Goal: Task Accomplishment & Management: Complete application form

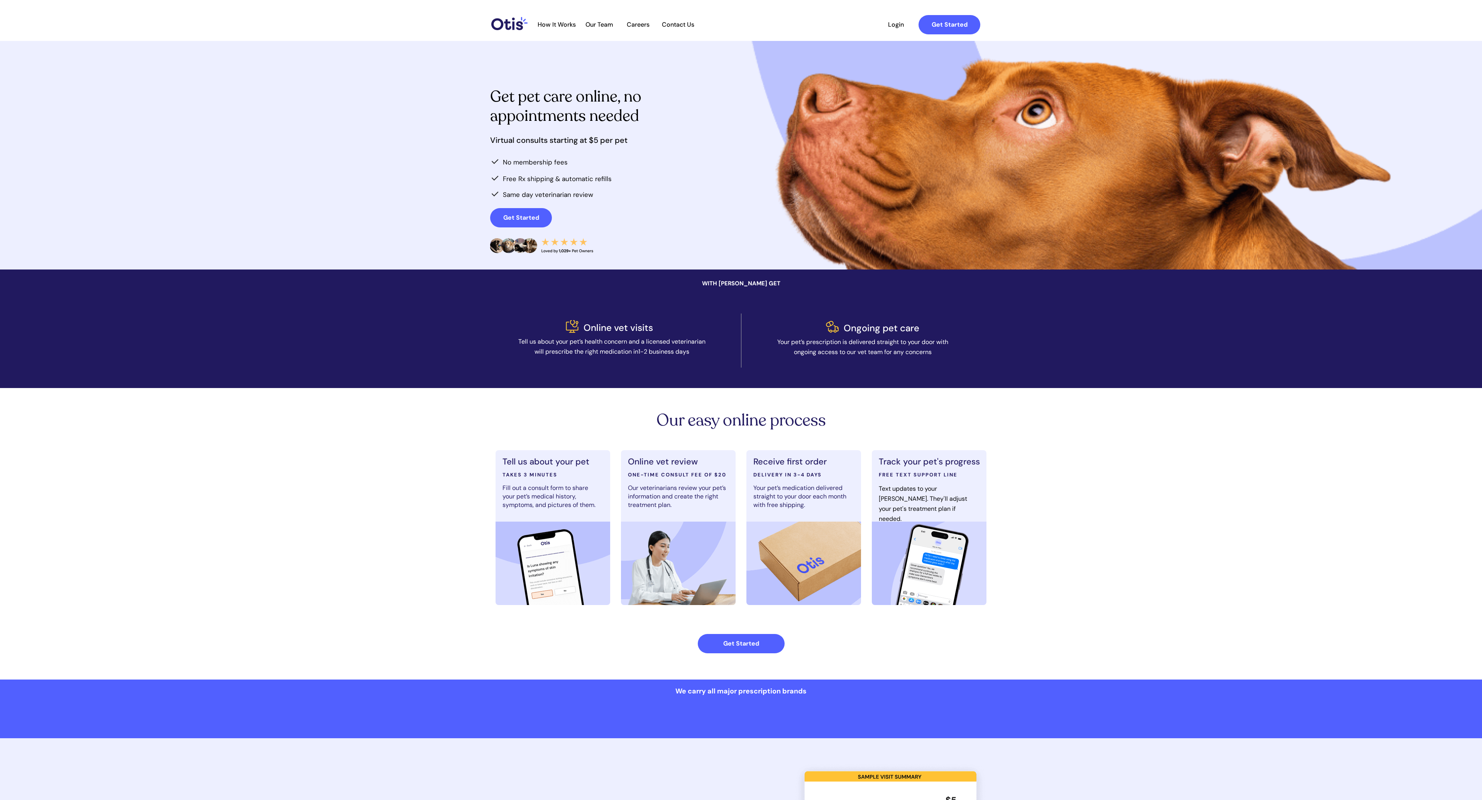
click at [640, 24] on span "Careers" at bounding box center [638, 24] width 38 height 7
click at [897, 25] on span "Login" at bounding box center [896, 24] width 36 height 7
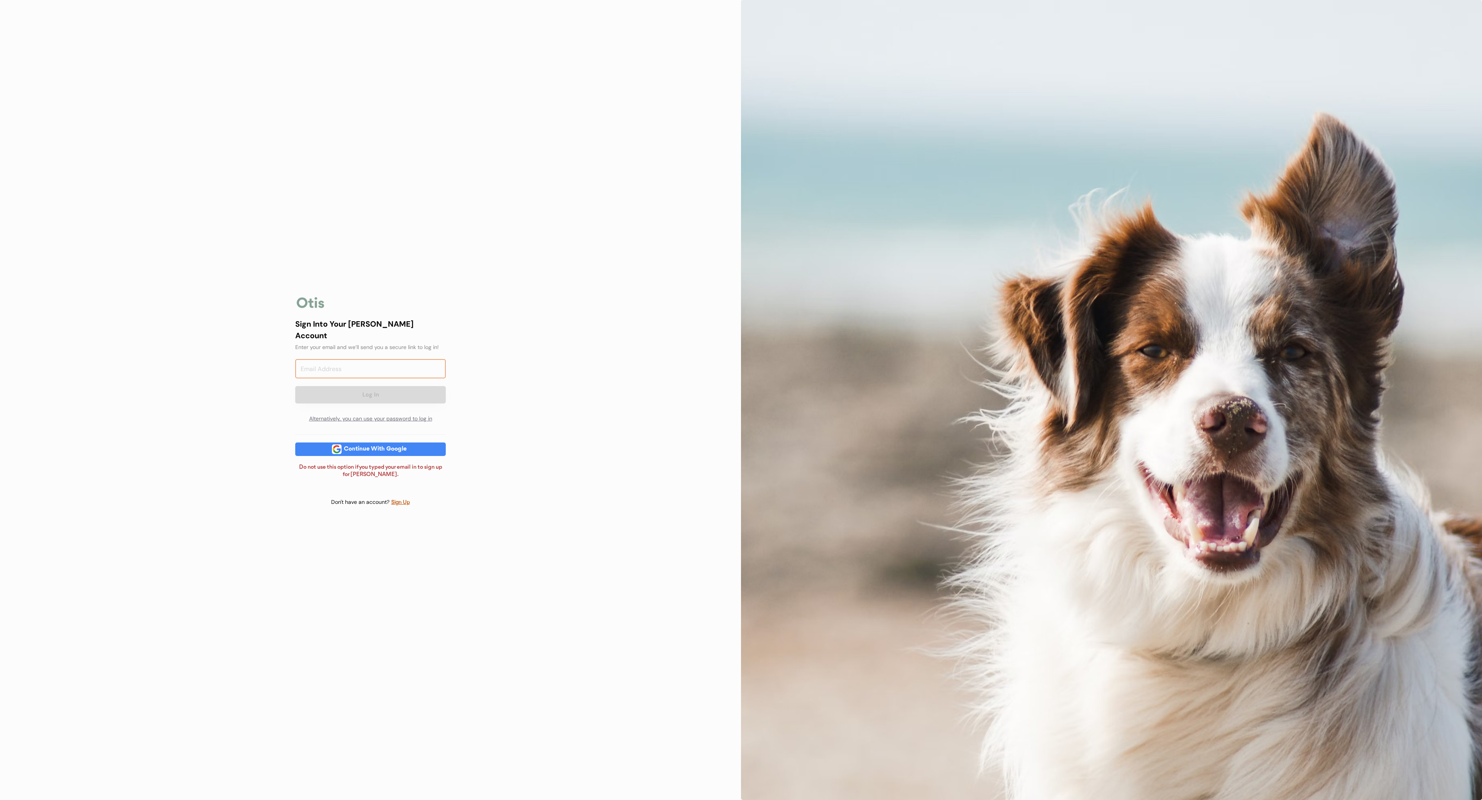
click at [391, 368] on input "email" at bounding box center [370, 368] width 151 height 19
click at [385, 452] on div "Sign Into Your Otis Account Enter your email and we’ll send you a secure link t…" at bounding box center [371, 400] width 174 height 245
click at [383, 448] on div "Continue With Google" at bounding box center [376, 449] width 68 height 14
click at [368, 362] on input "email" at bounding box center [370, 368] width 151 height 19
click at [369, 359] on input "email" at bounding box center [370, 368] width 151 height 19
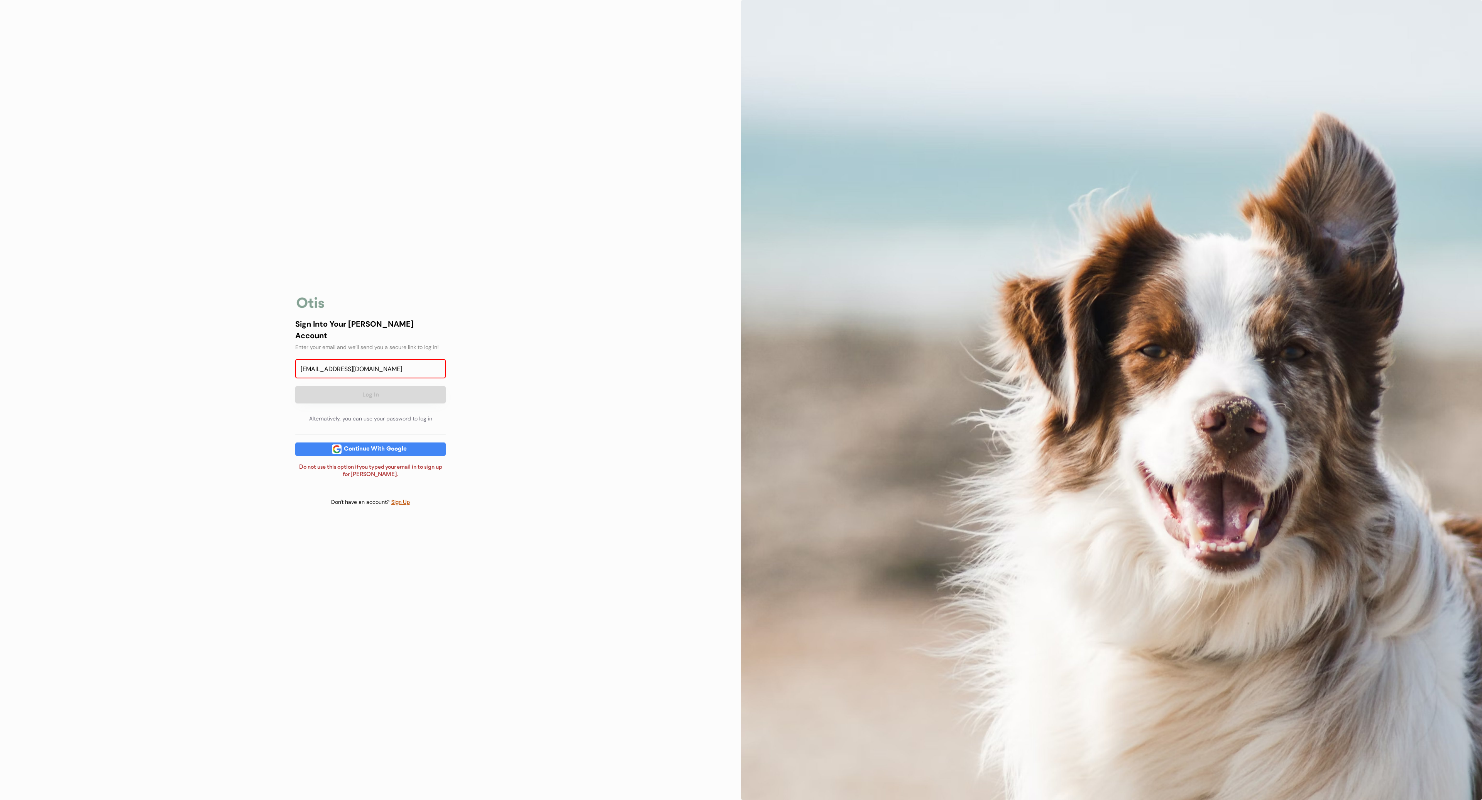
type input "oppongbrandon@gmail.com"
click at [465, 385] on div "Sign Into Your Otis Account Enter your email and we’ll send you a secure link t…" at bounding box center [370, 400] width 741 height 800
click at [431, 386] on button "Log In" at bounding box center [370, 394] width 151 height 17
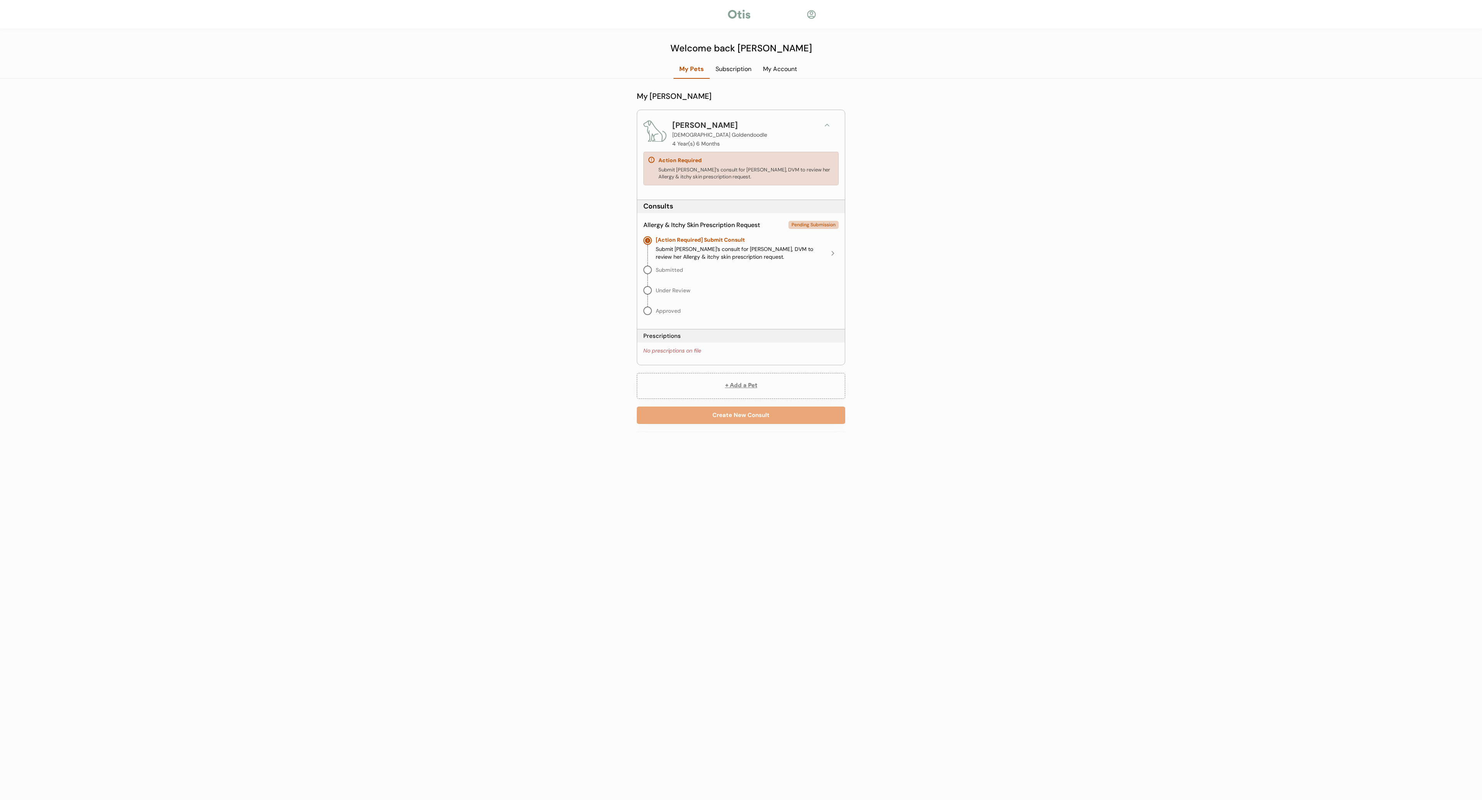
click at [828, 255] on button at bounding box center [833, 253] width 12 height 12
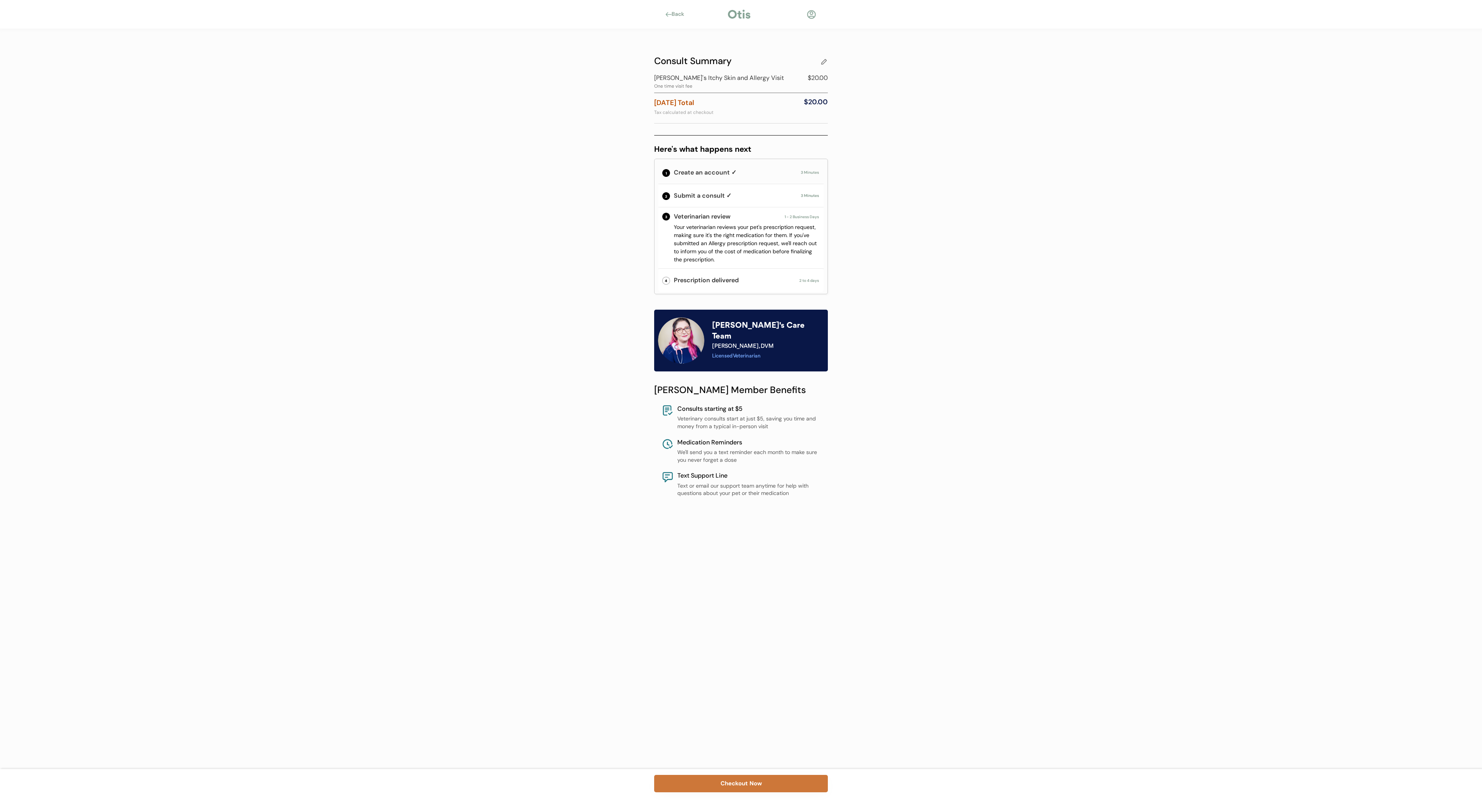
click at [710, 783] on button "Checkout Now" at bounding box center [741, 783] width 174 height 17
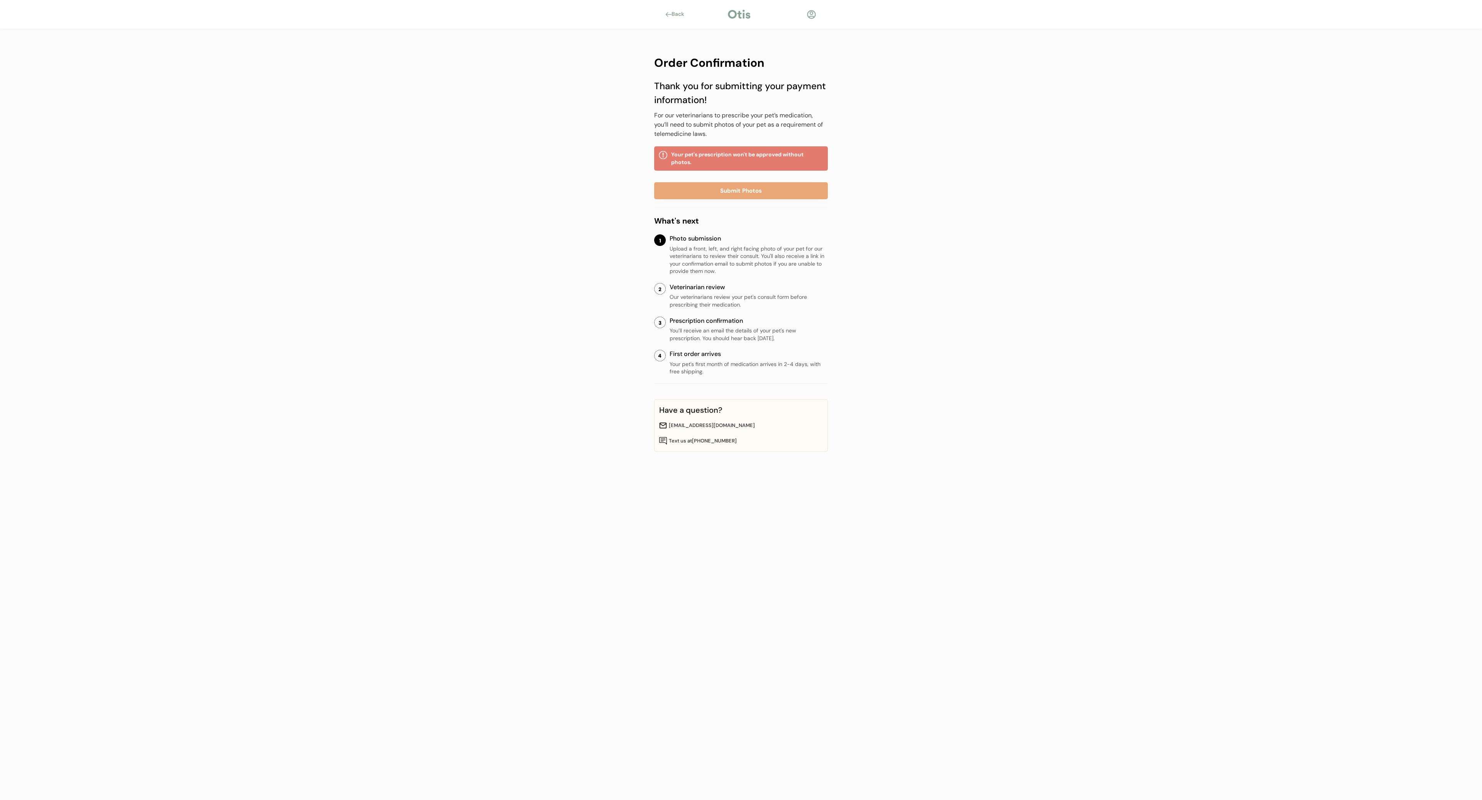
click at [685, 14] on div "Back" at bounding box center [680, 14] width 17 height 8
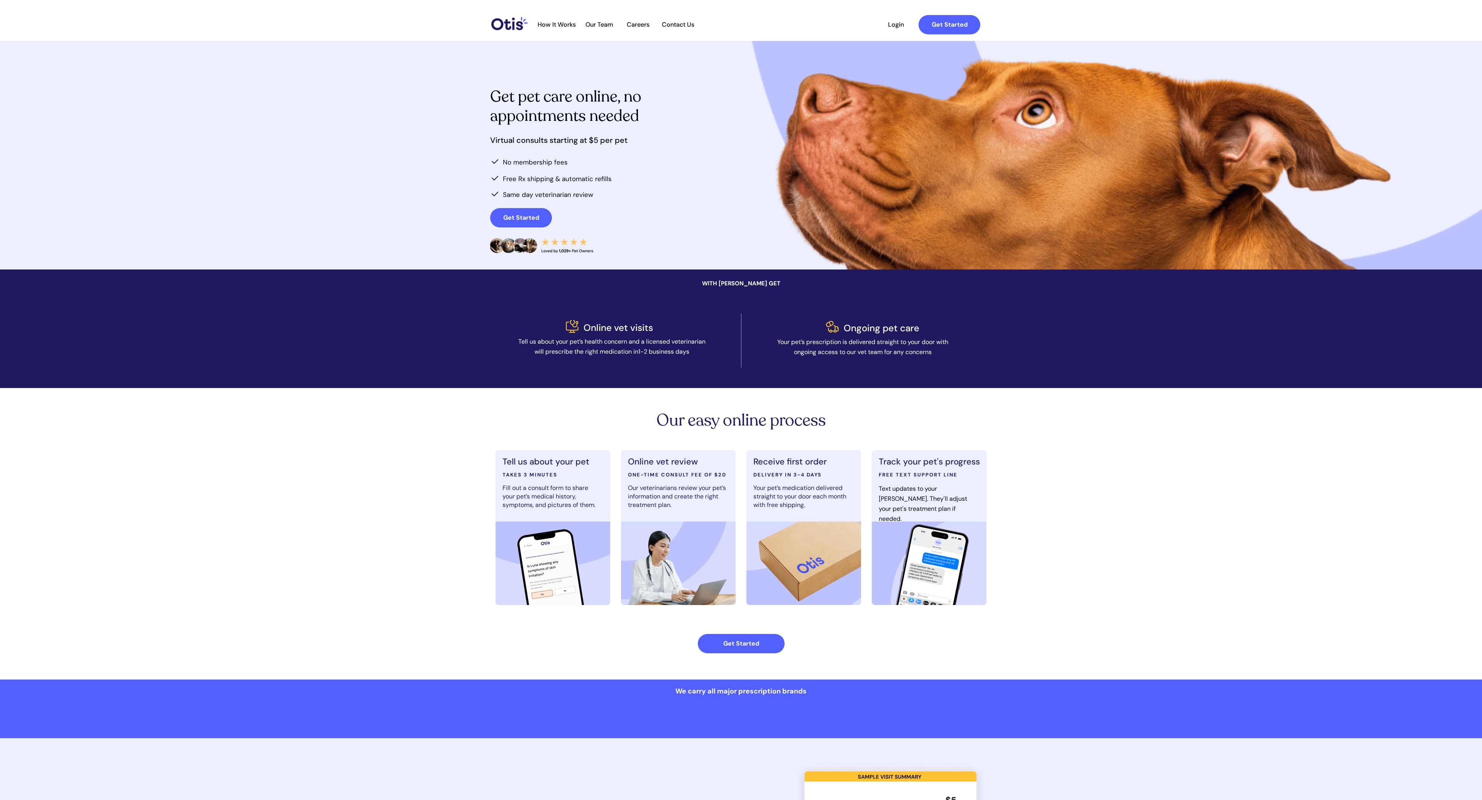
click at [897, 22] on span "Login" at bounding box center [896, 24] width 36 height 7
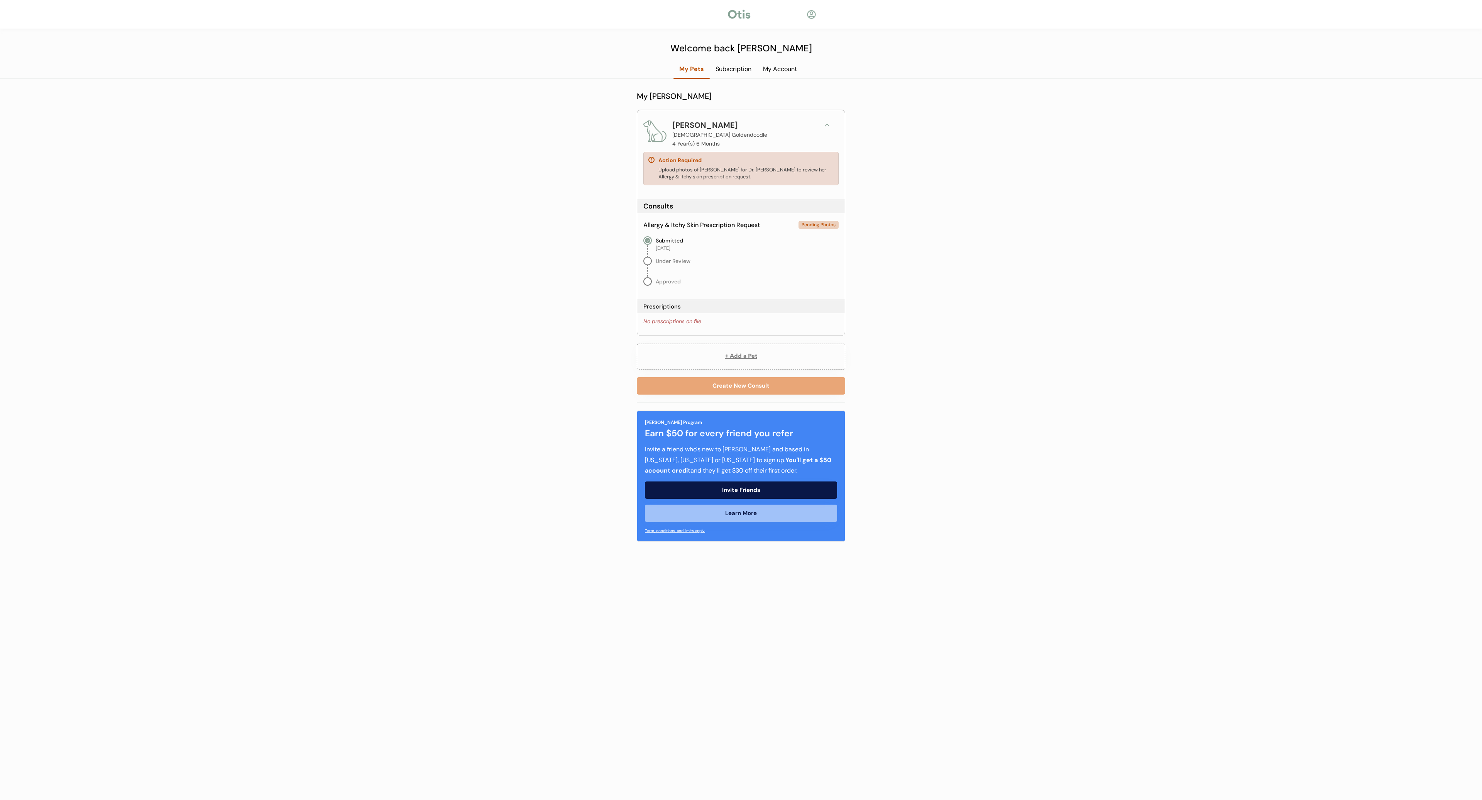
click at [810, 226] on div "Pending Photos" at bounding box center [819, 225] width 40 height 8
click at [676, 323] on div "No prescriptions on file" at bounding box center [673, 322] width 58 height 8
click at [728, 67] on div "Subscription" at bounding box center [733, 69] width 47 height 8
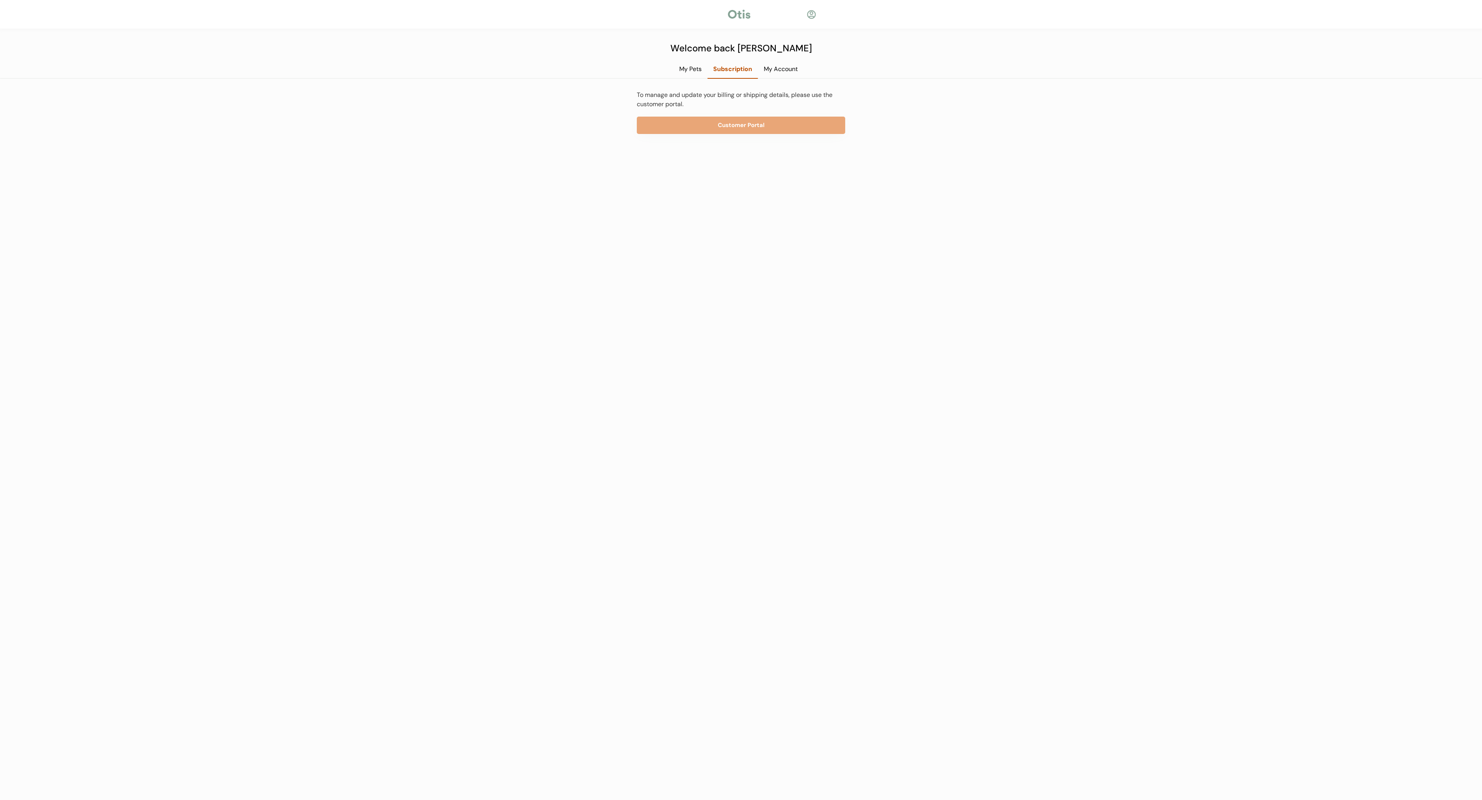
click at [784, 68] on div "My Account" at bounding box center [781, 69] width 46 height 8
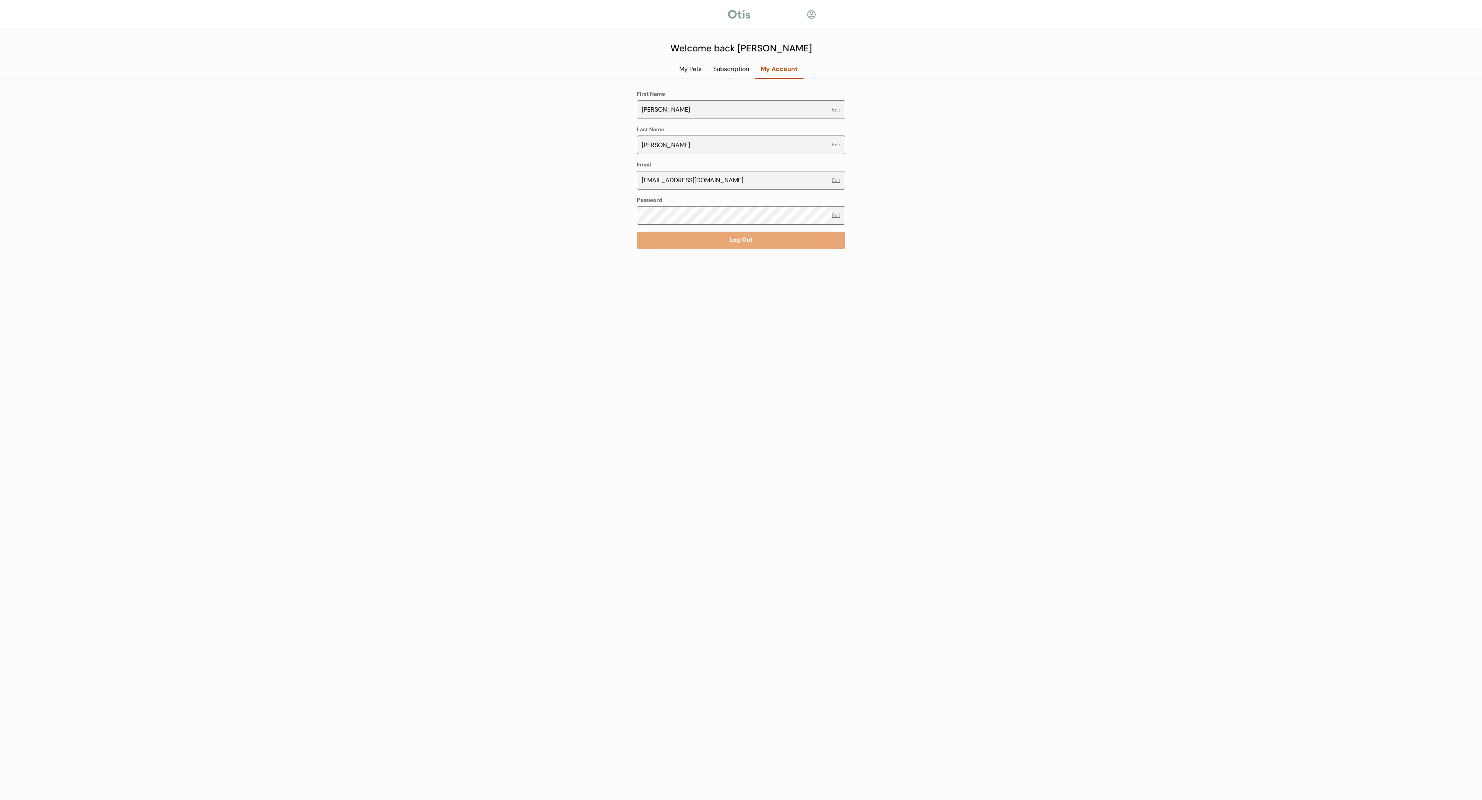
click at [748, 71] on div "Subscription" at bounding box center [731, 69] width 47 height 8
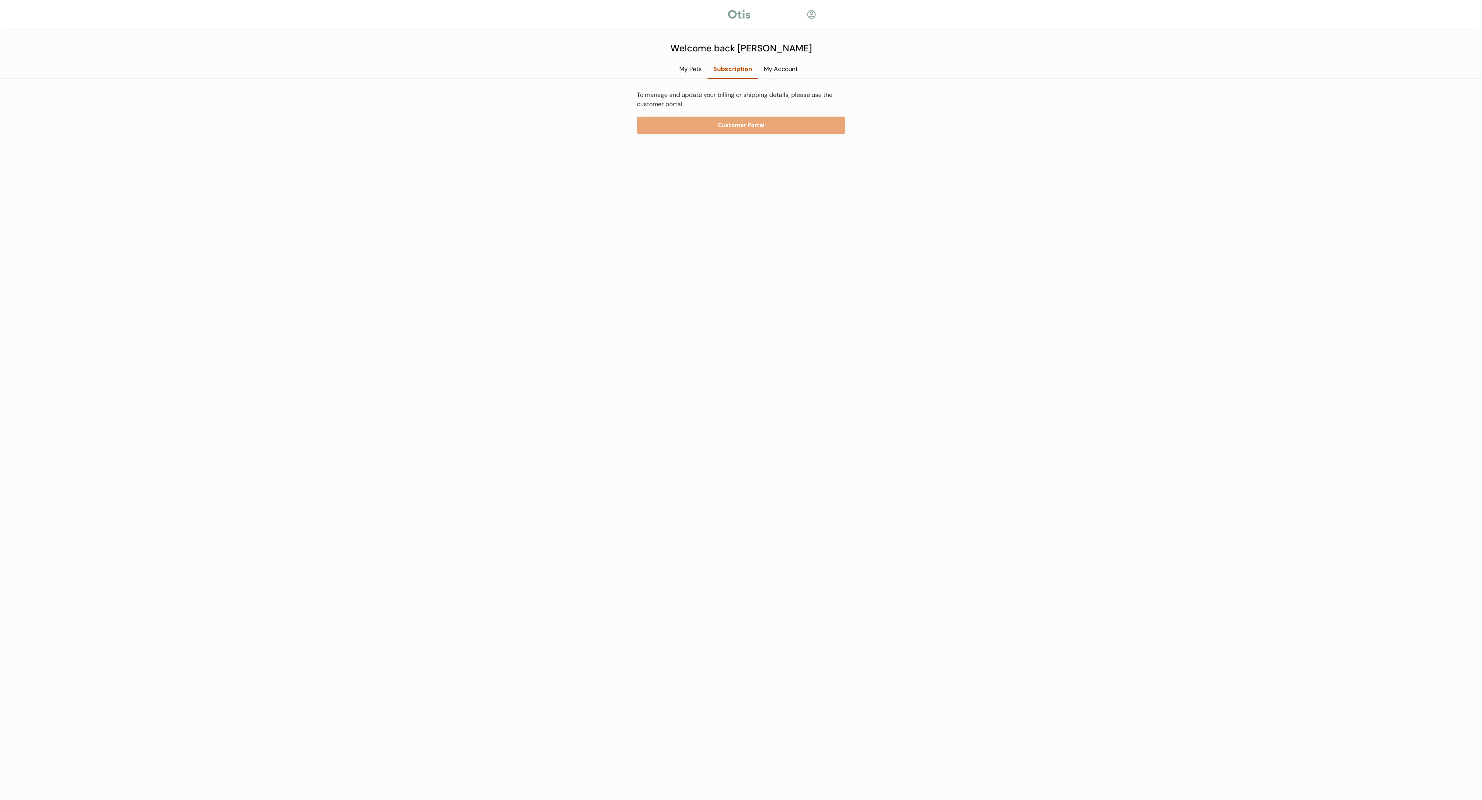
click at [700, 65] on div "My Pets" at bounding box center [691, 69] width 34 height 8
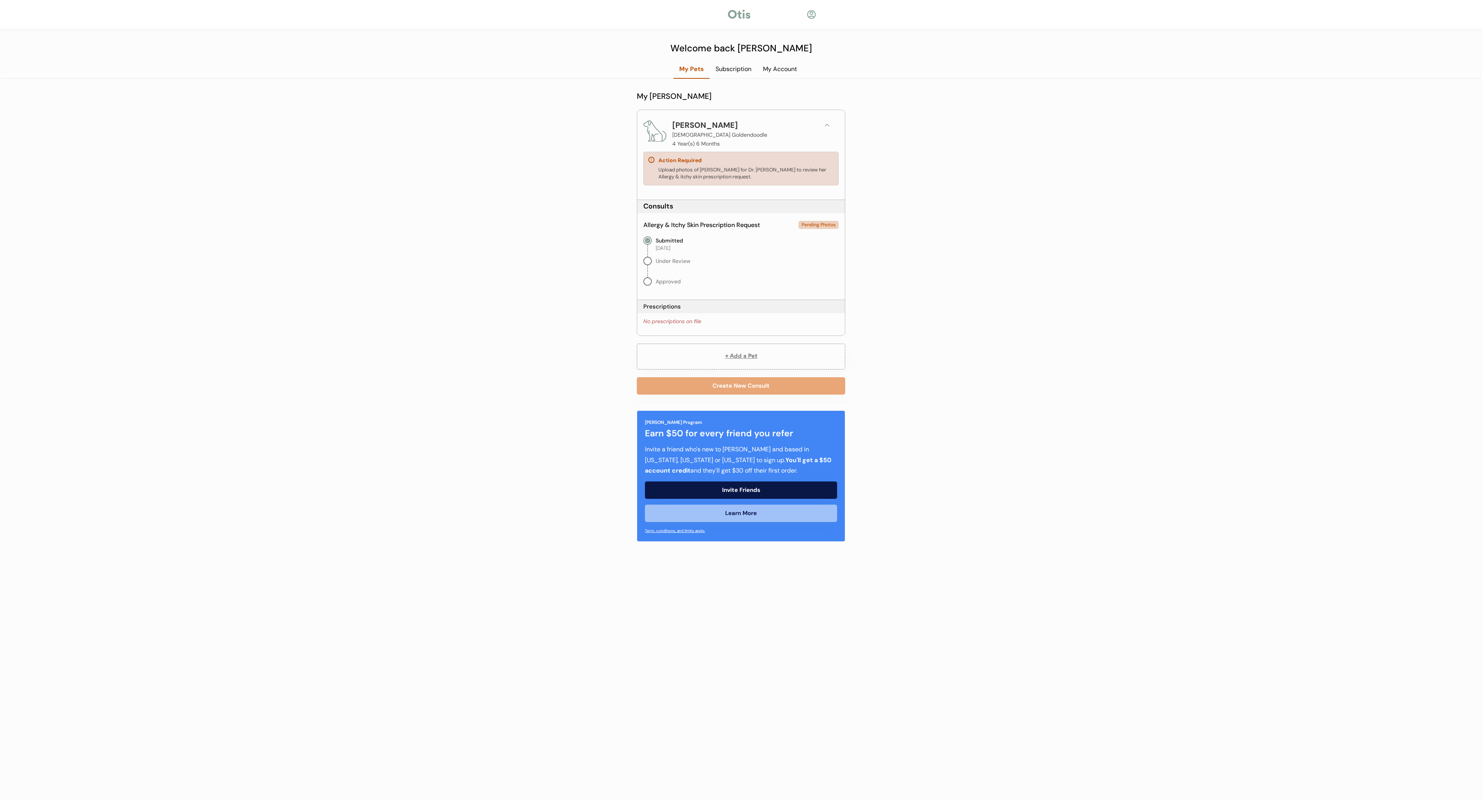
click at [750, 177] on div "Upload photos of Brandi for Dr. Kimbo Biggins to review her Allergy & itchy ski…" at bounding box center [746, 173] width 175 height 14
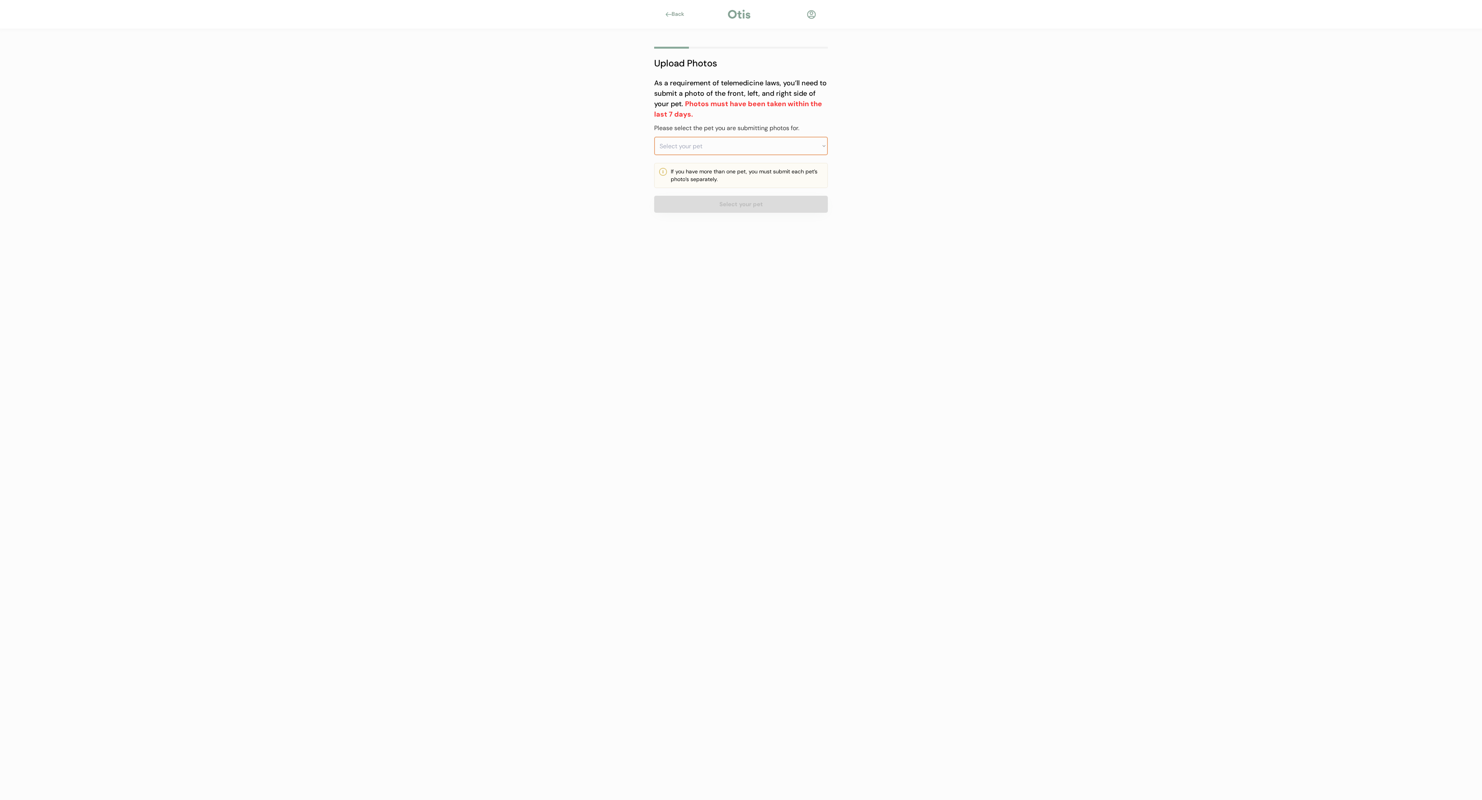
click at [744, 148] on select "Select your pet [PERSON_NAME]" at bounding box center [741, 146] width 174 height 19
select select ""1348695171700984260__LOOKUP__1744156259032x430466551212408800""
click at [654, 137] on select "Select your pet Brandi" at bounding box center [741, 146] width 174 height 19
click at [745, 204] on button "Next" at bounding box center [741, 204] width 174 height 17
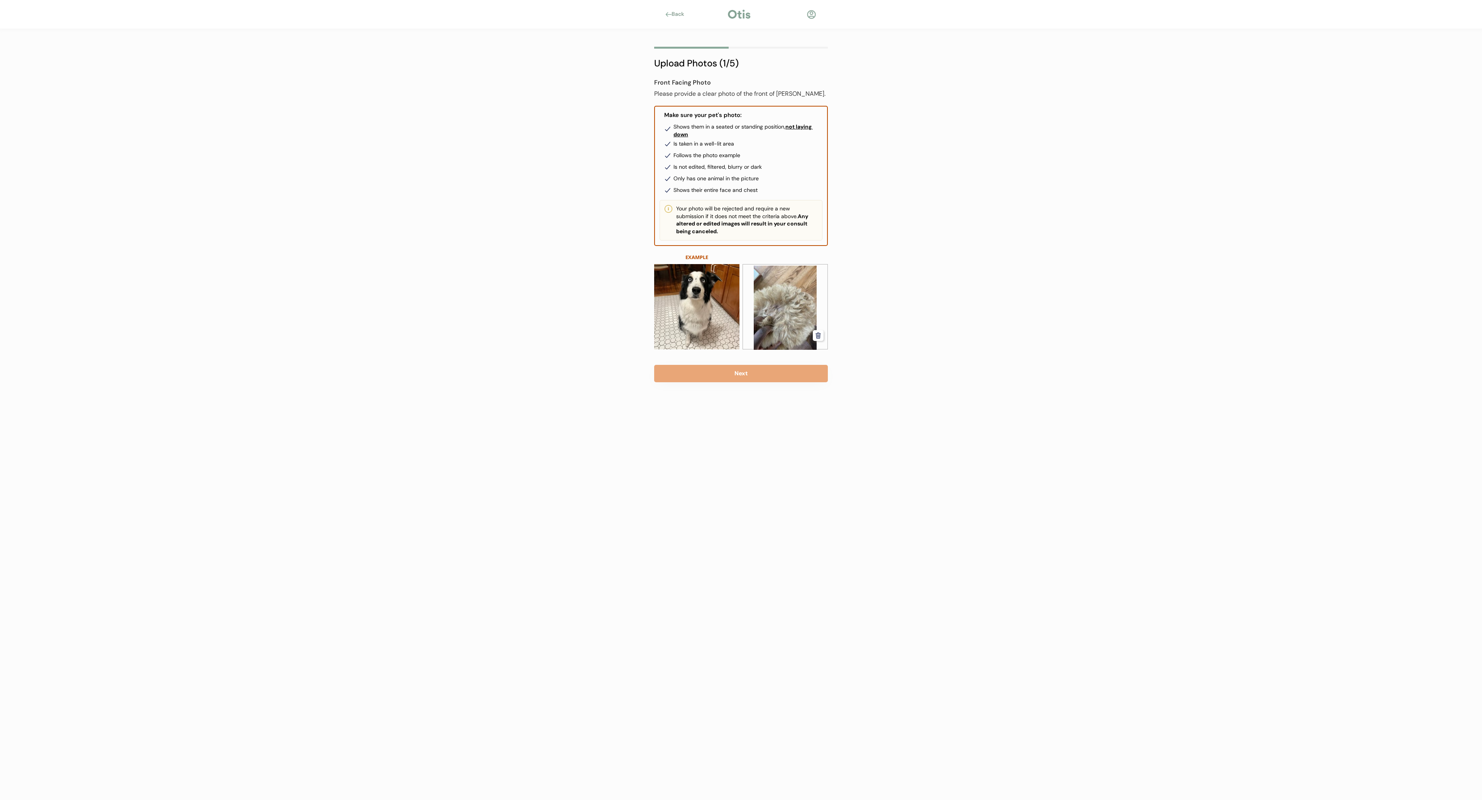
click at [768, 310] on img at bounding box center [785, 308] width 85 height 84
click at [818, 337] on icon at bounding box center [818, 335] width 7 height 7
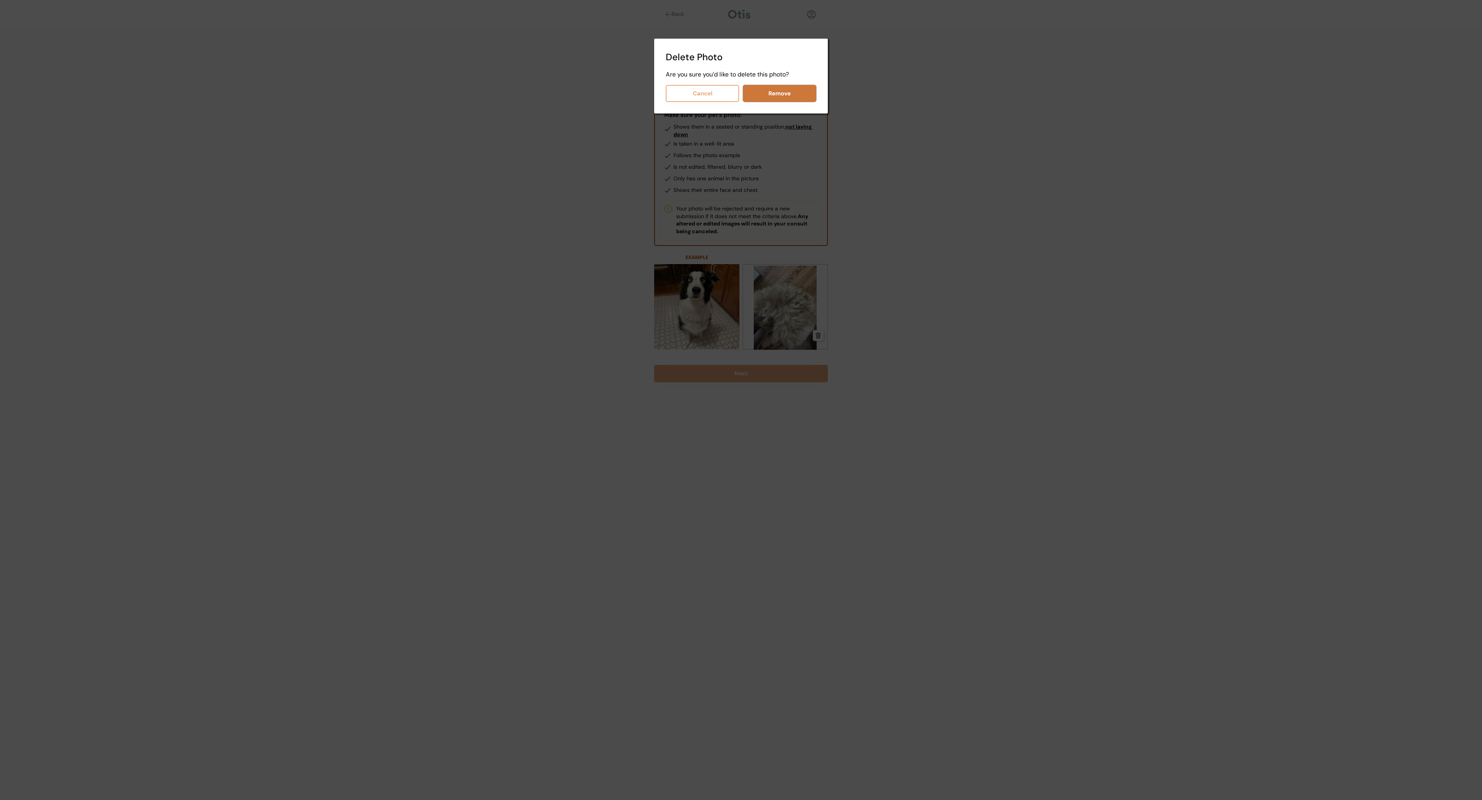
click at [785, 92] on button "Remove" at bounding box center [779, 93] width 73 height 17
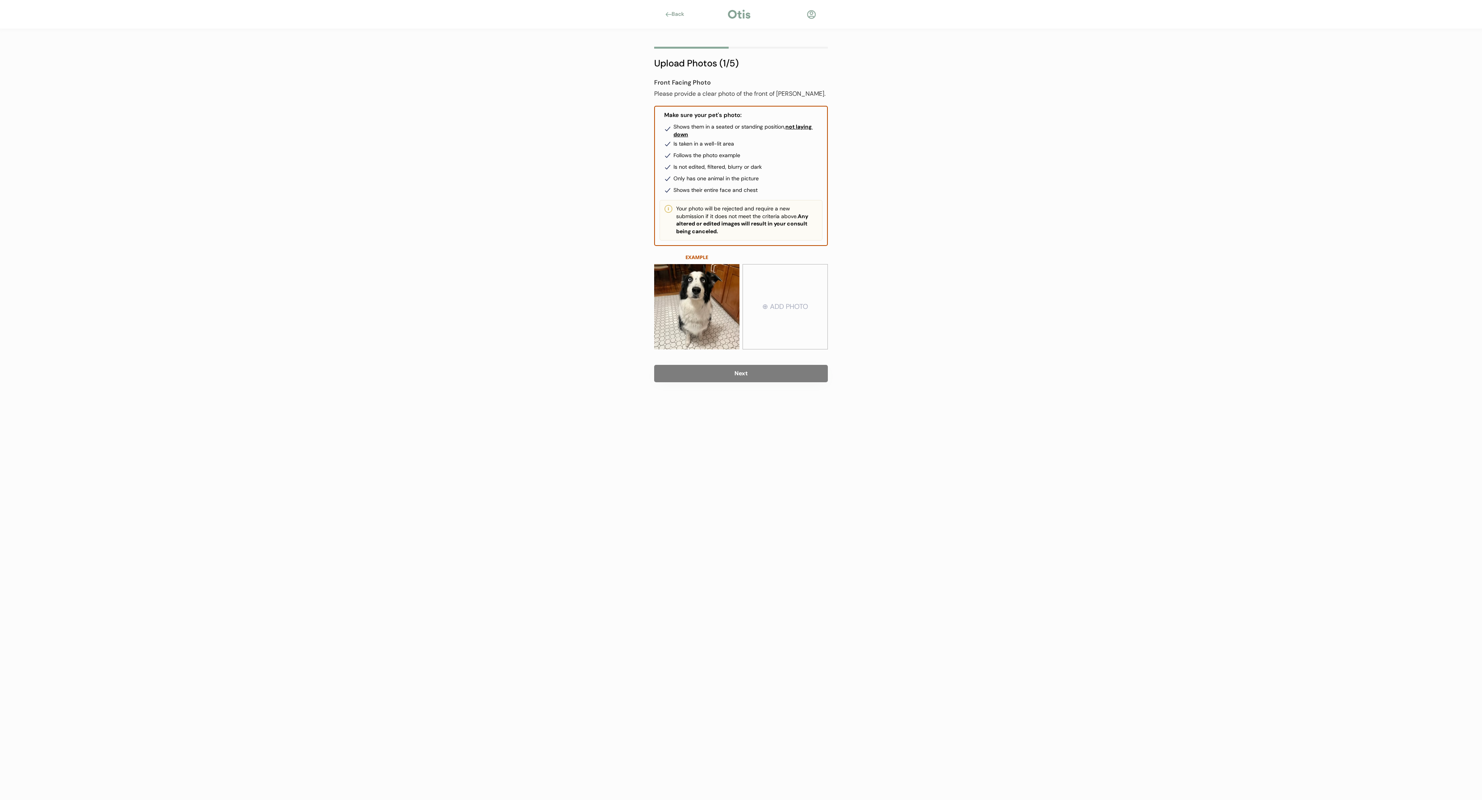
type input "C:\fakepath\IMG_1341.HEIC"
click at [784, 367] on button "Next" at bounding box center [741, 373] width 174 height 17
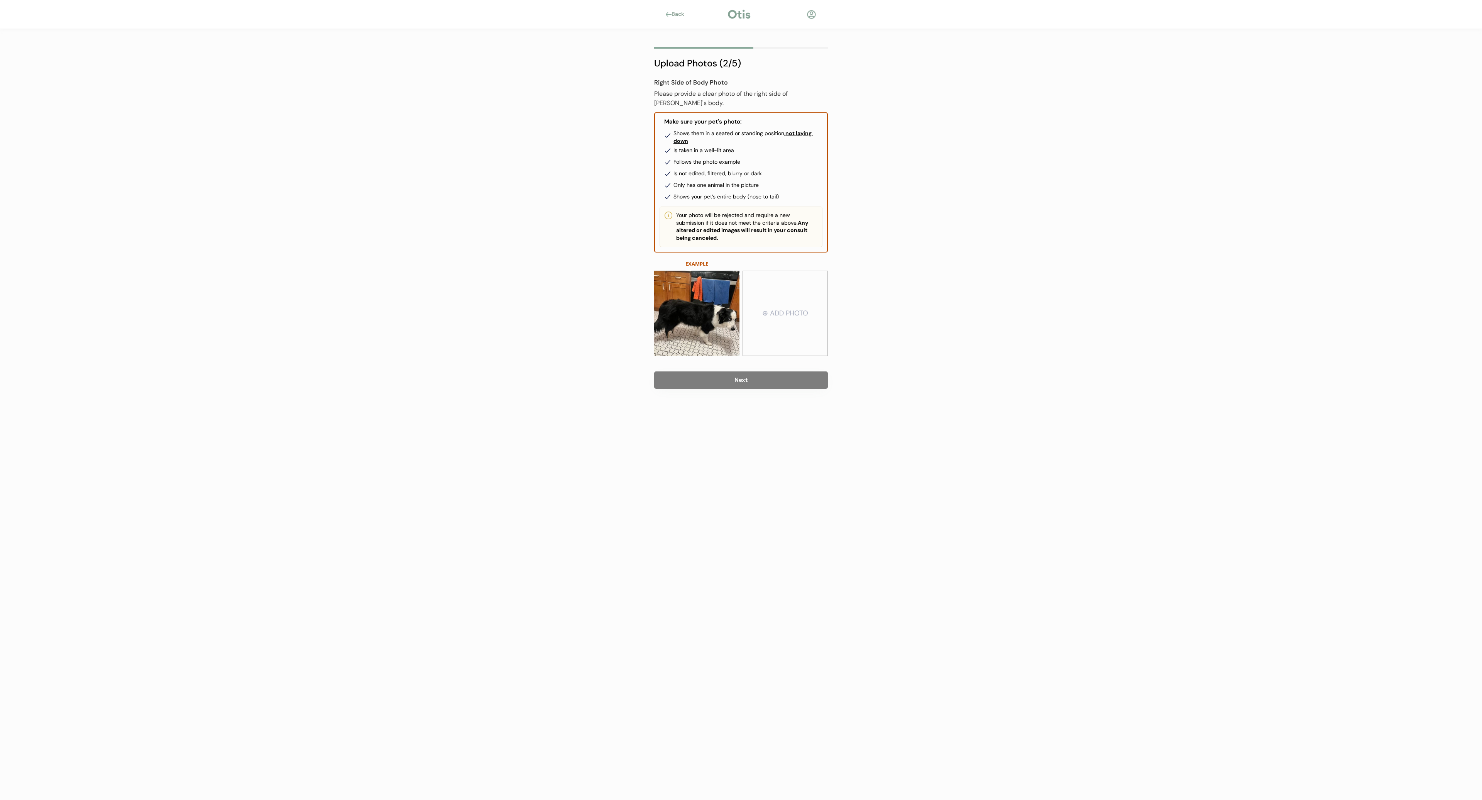
type input "C:\fakepath\IMG_1342.HEIC"
click at [769, 378] on button "Next" at bounding box center [741, 379] width 174 height 17
type input "C:\fakepath\IMG_1343.HEIC"
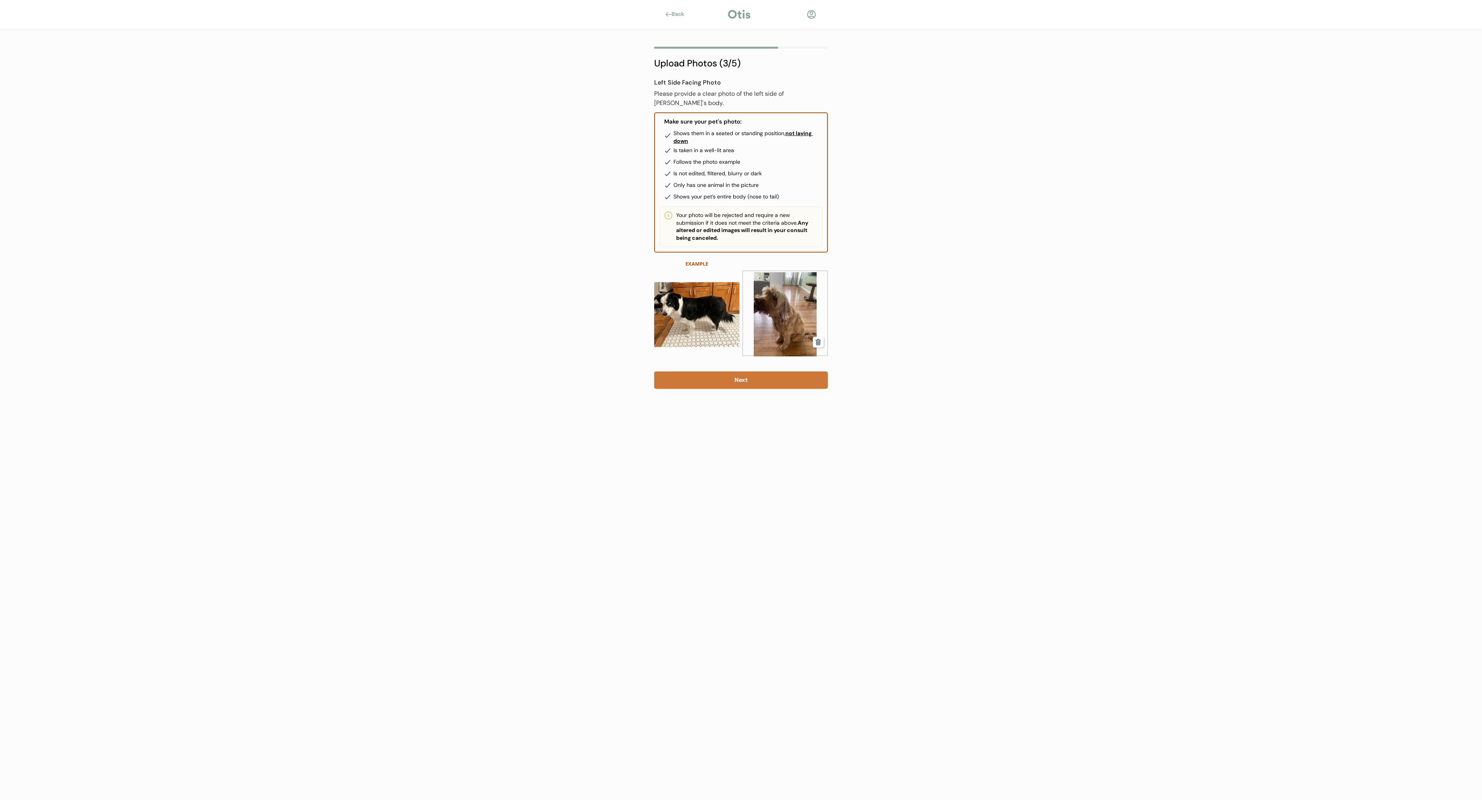
click at [787, 374] on button "Next" at bounding box center [741, 379] width 174 height 17
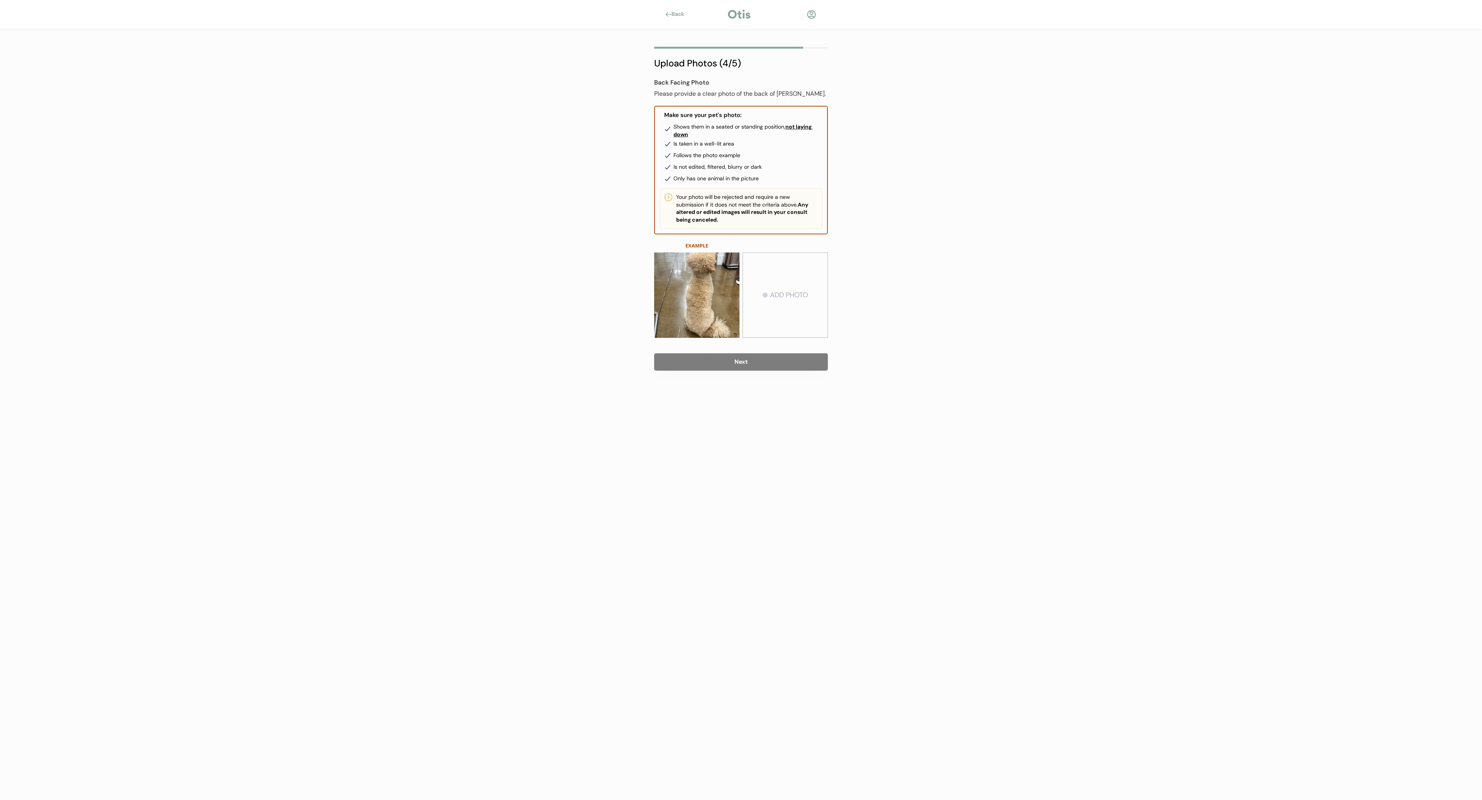
type input "C:\fakepath\IMG_1344.HEIC"
click at [796, 362] on button "Next" at bounding box center [741, 361] width 174 height 17
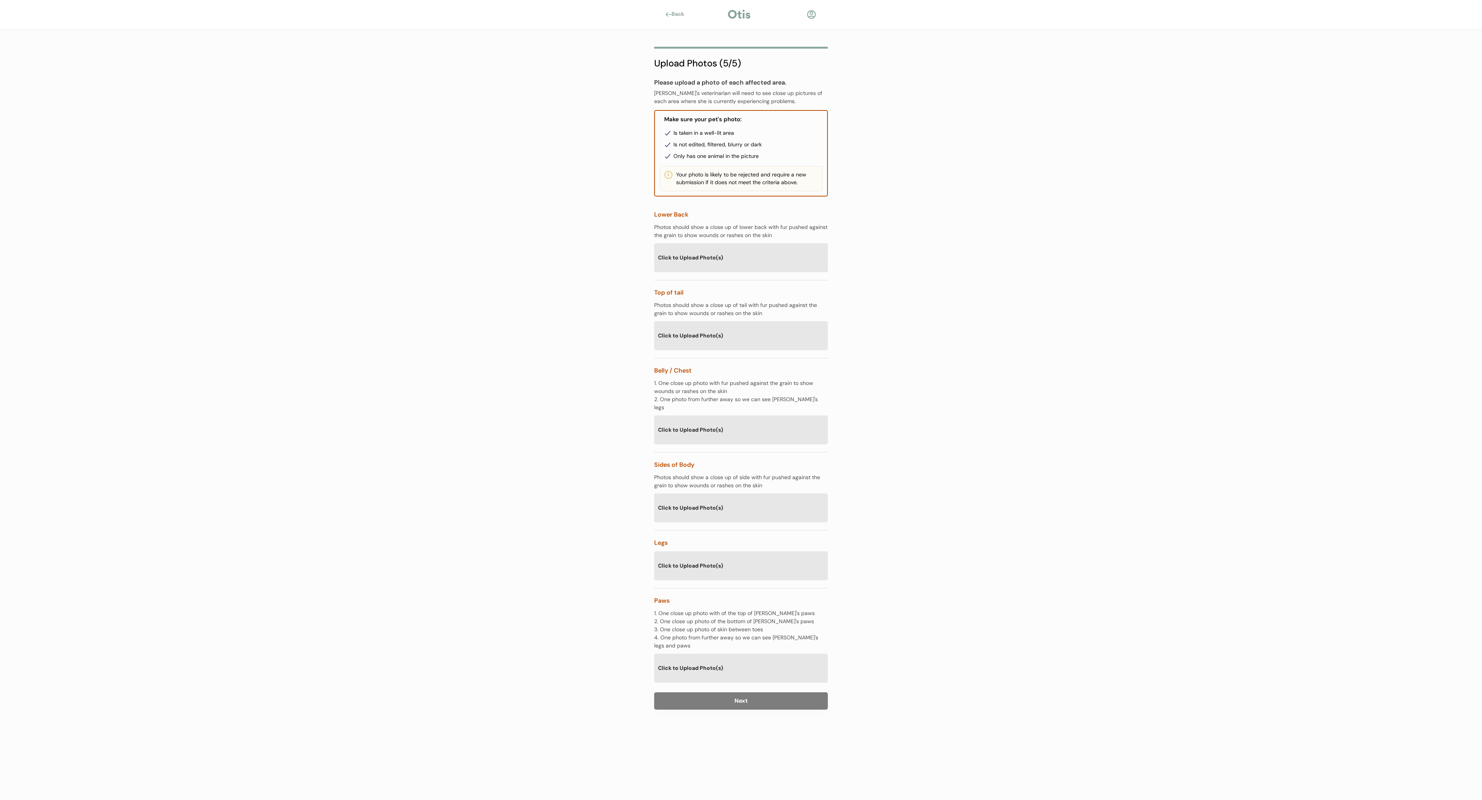
click at [704, 258] on div "Click to Upload Photo(s)" at bounding box center [741, 257] width 174 height 28
click at [705, 252] on div "Click to Upload Photo(s)" at bounding box center [741, 257] width 174 height 28
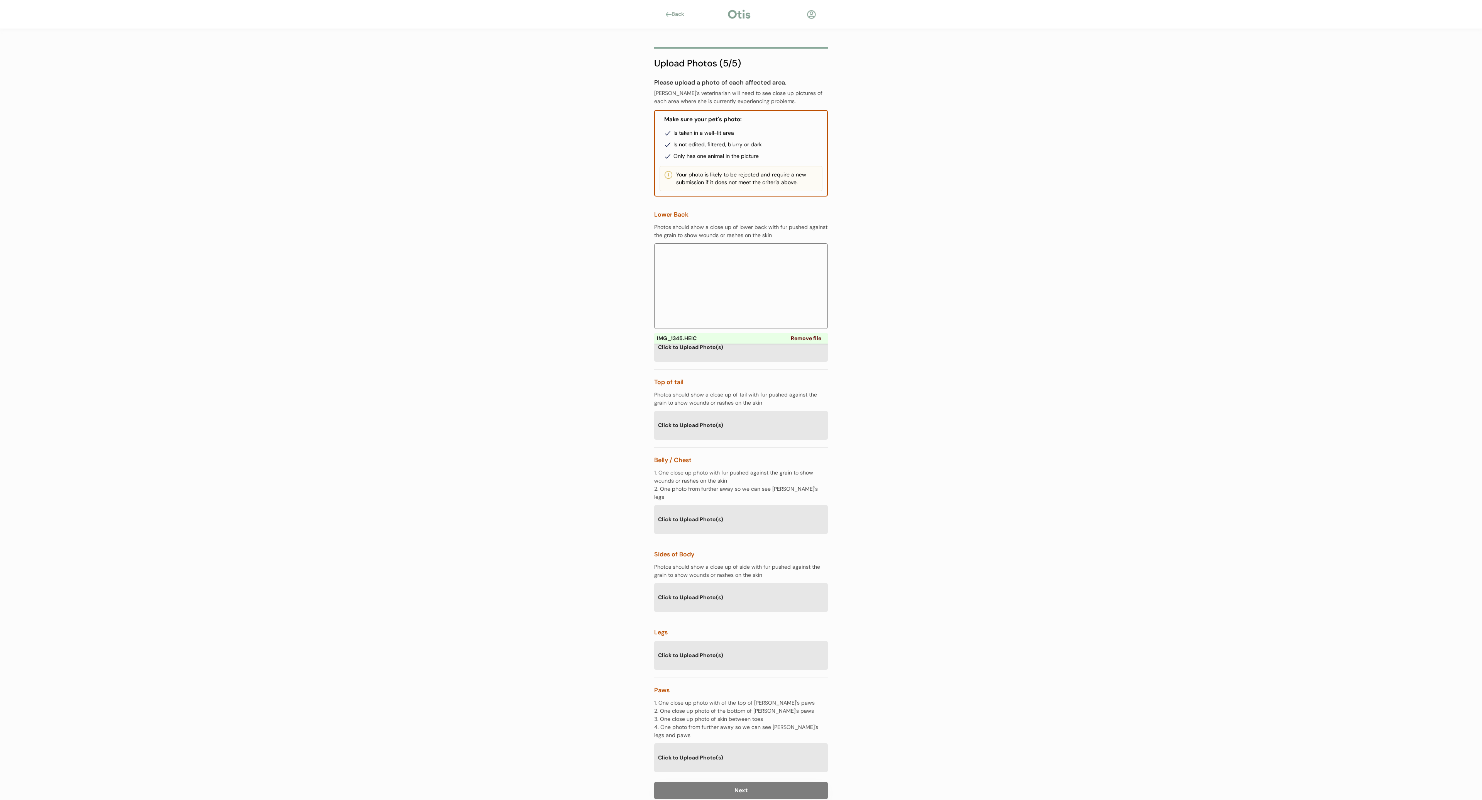
click at [679, 508] on div "Click to Upload Photo(s)" at bounding box center [741, 519] width 174 height 28
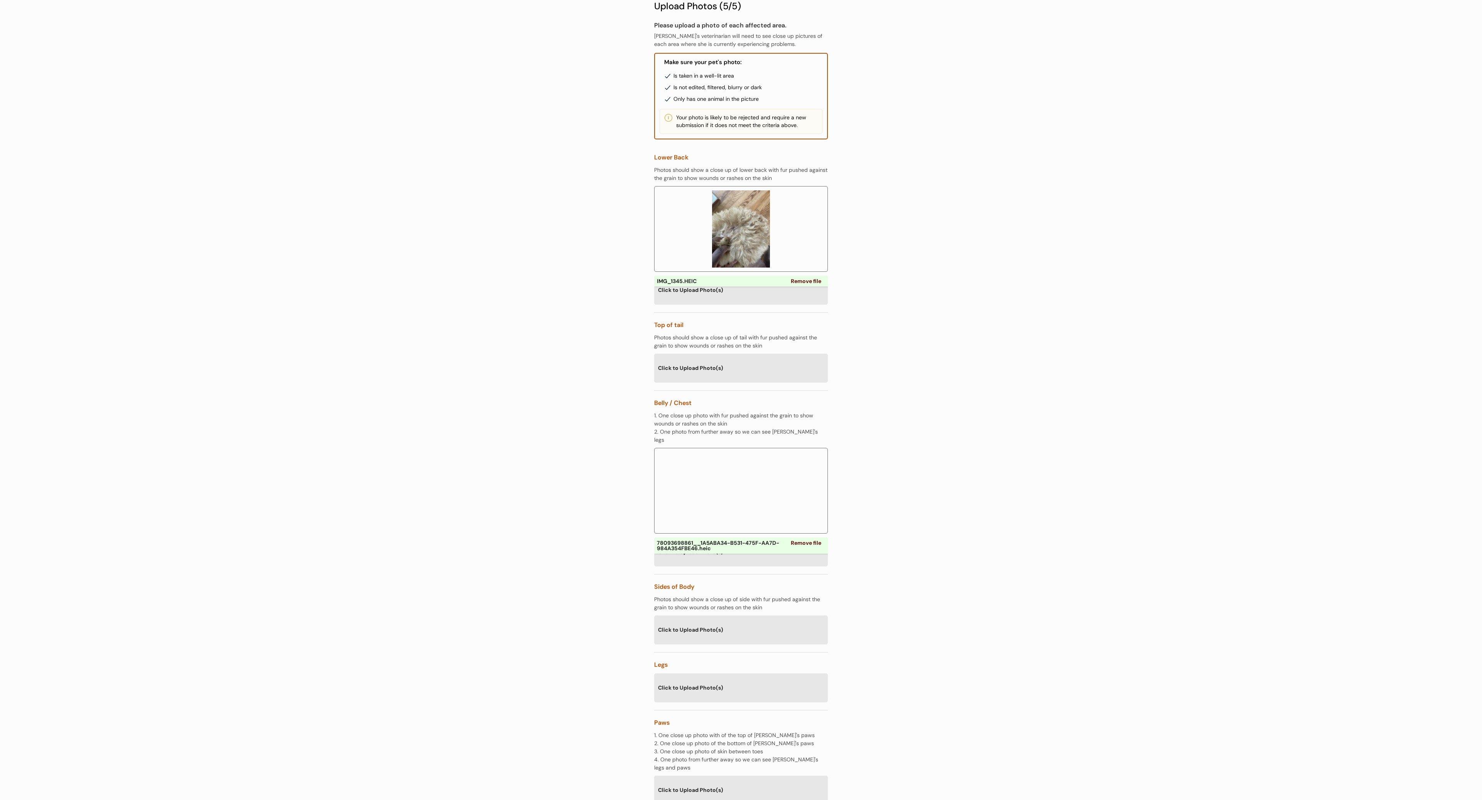
scroll to position [111, 0]
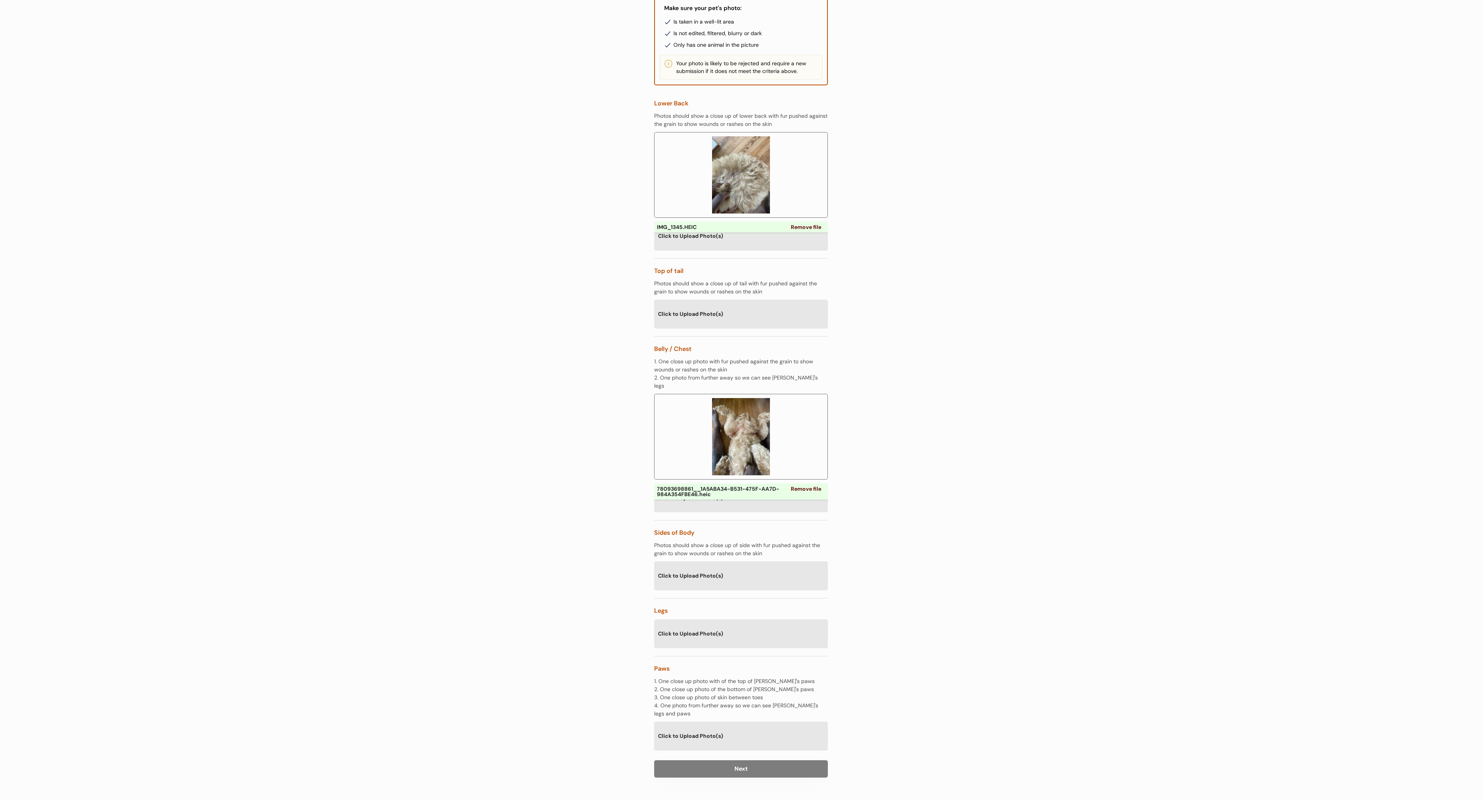
click at [715, 760] on button "Next" at bounding box center [741, 768] width 174 height 17
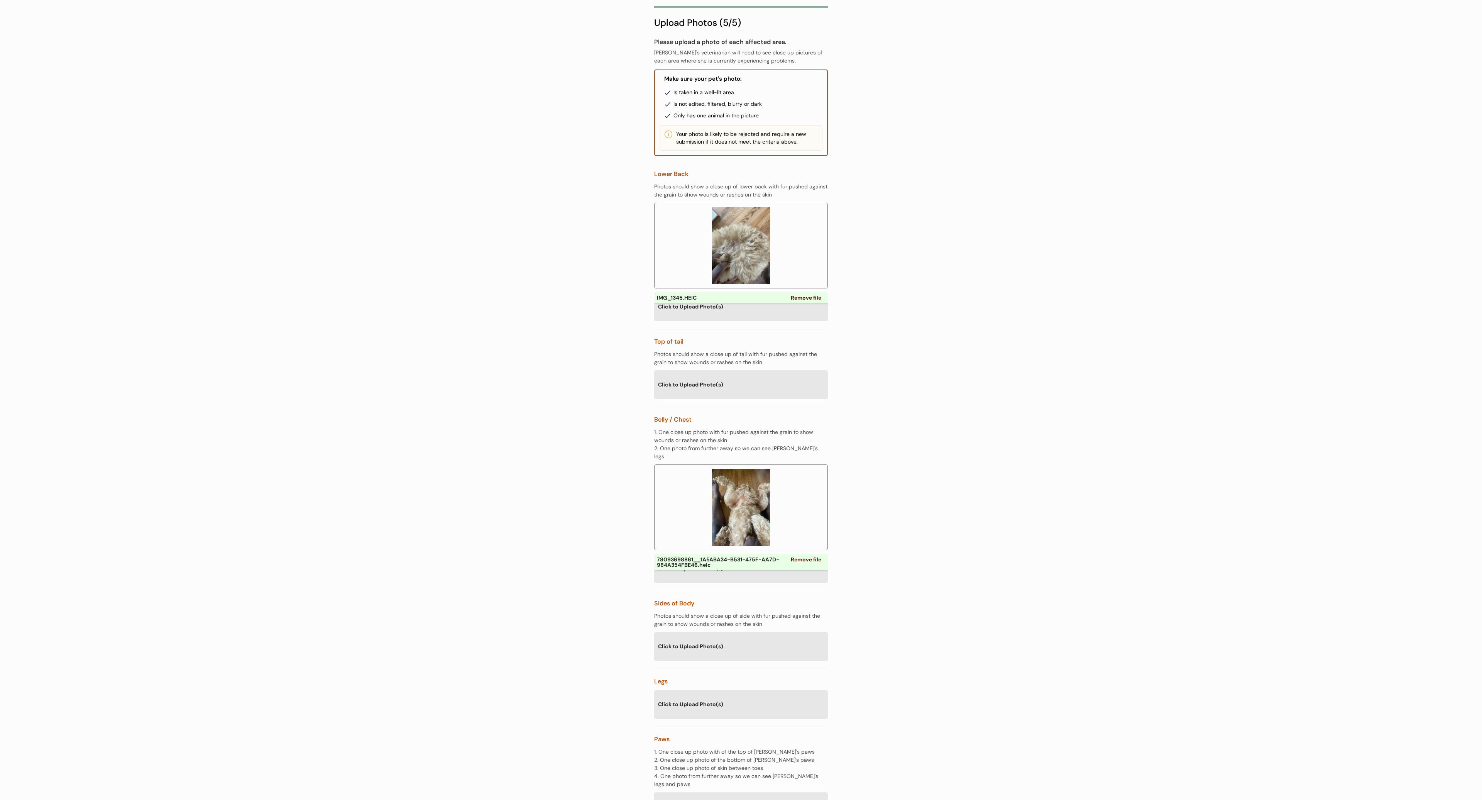
scroll to position [0, 0]
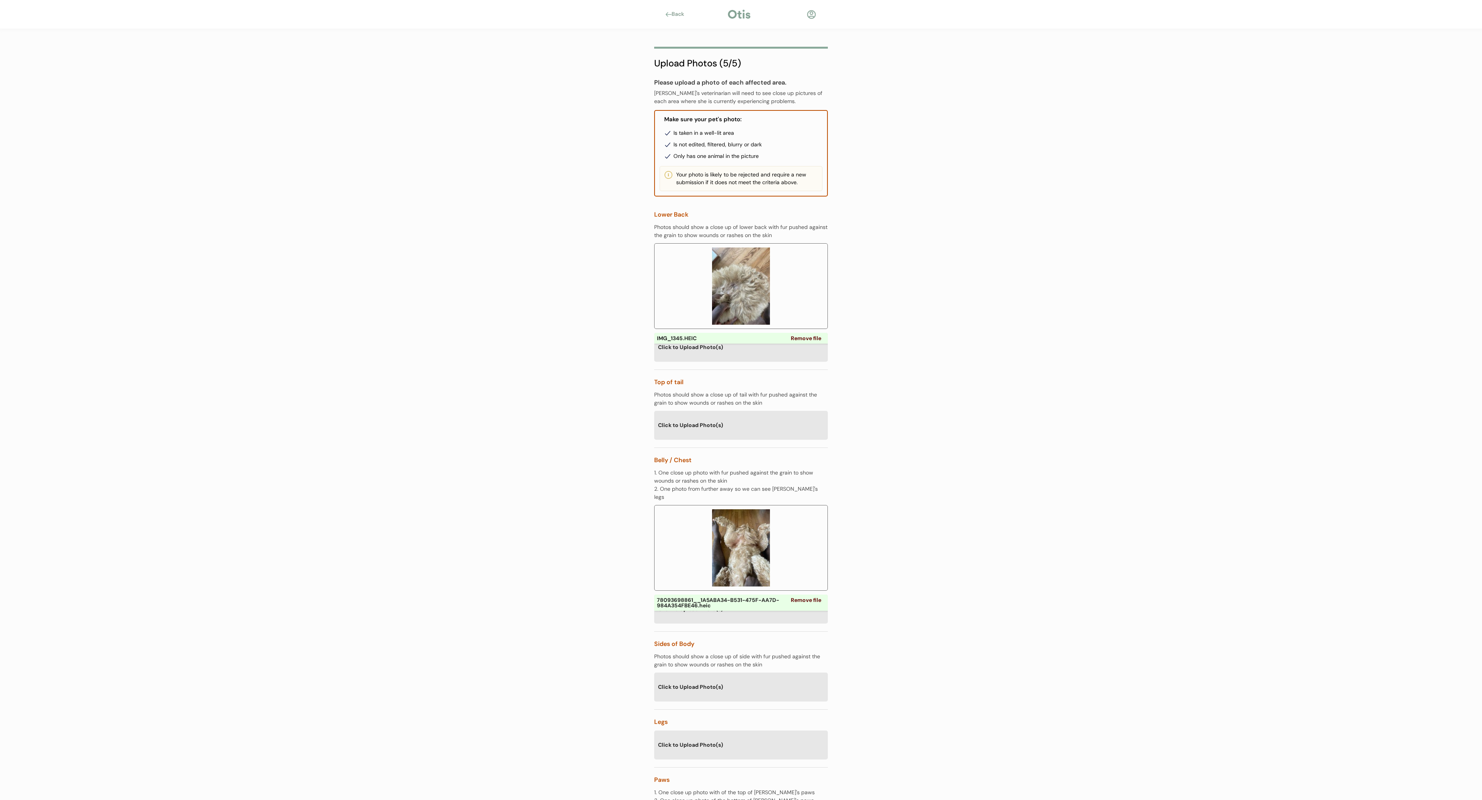
click at [689, 424] on div "Click to Upload Photo(s)" at bounding box center [741, 425] width 174 height 28
click at [710, 427] on div "Click to Upload Photo(s)" at bounding box center [741, 425] width 174 height 28
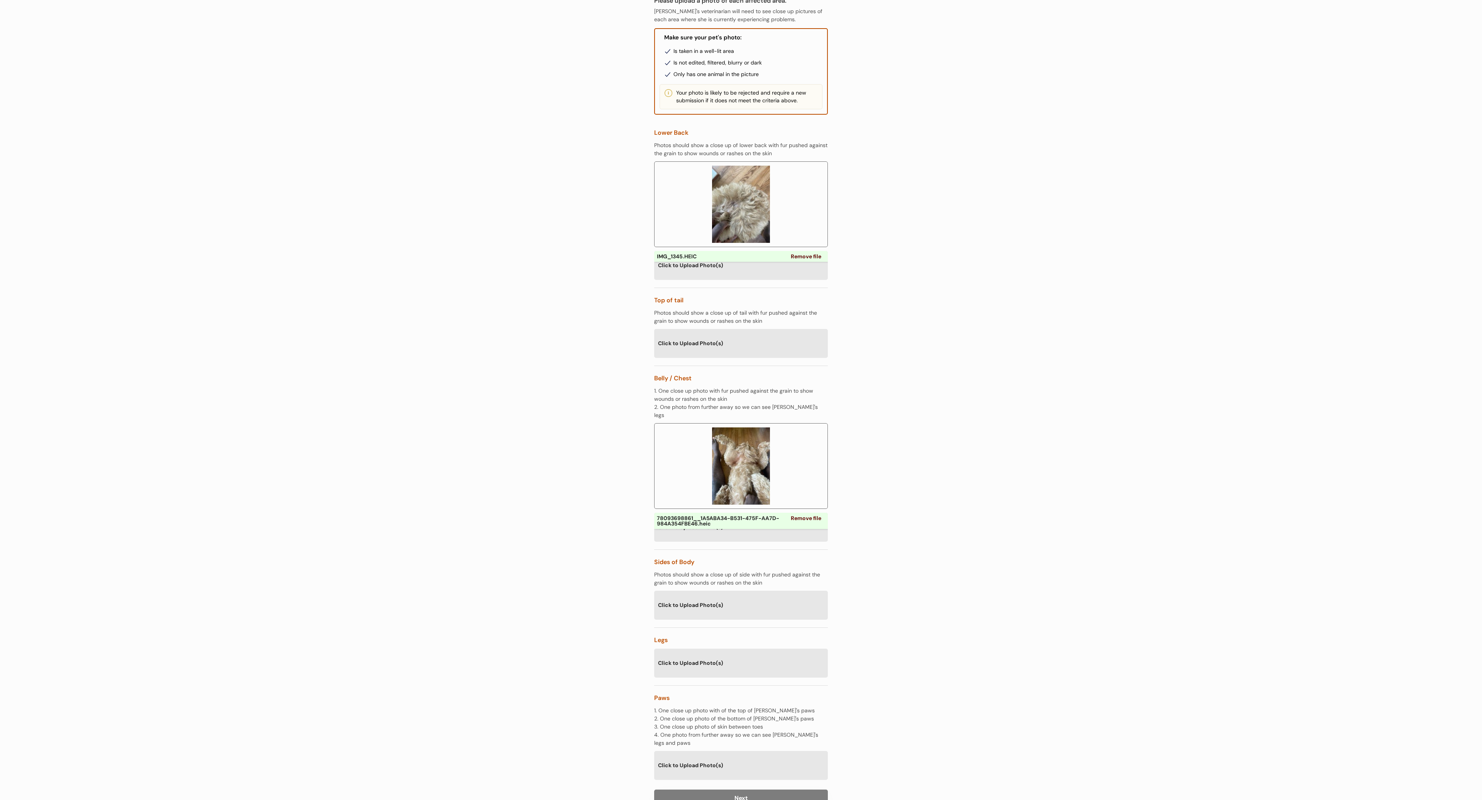
scroll to position [111, 0]
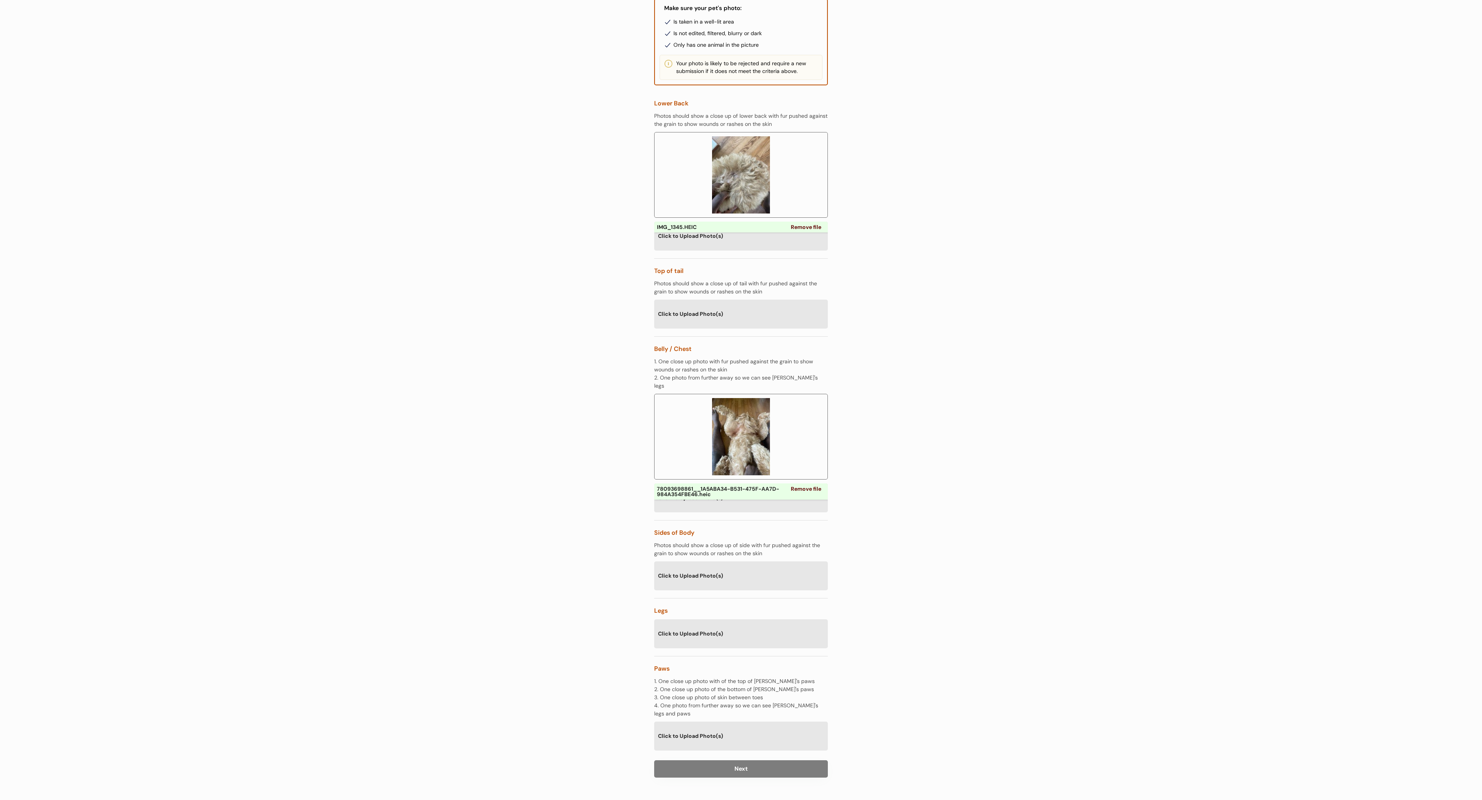
click at [705, 625] on div "Click to Upload Photo(s)" at bounding box center [741, 633] width 174 height 28
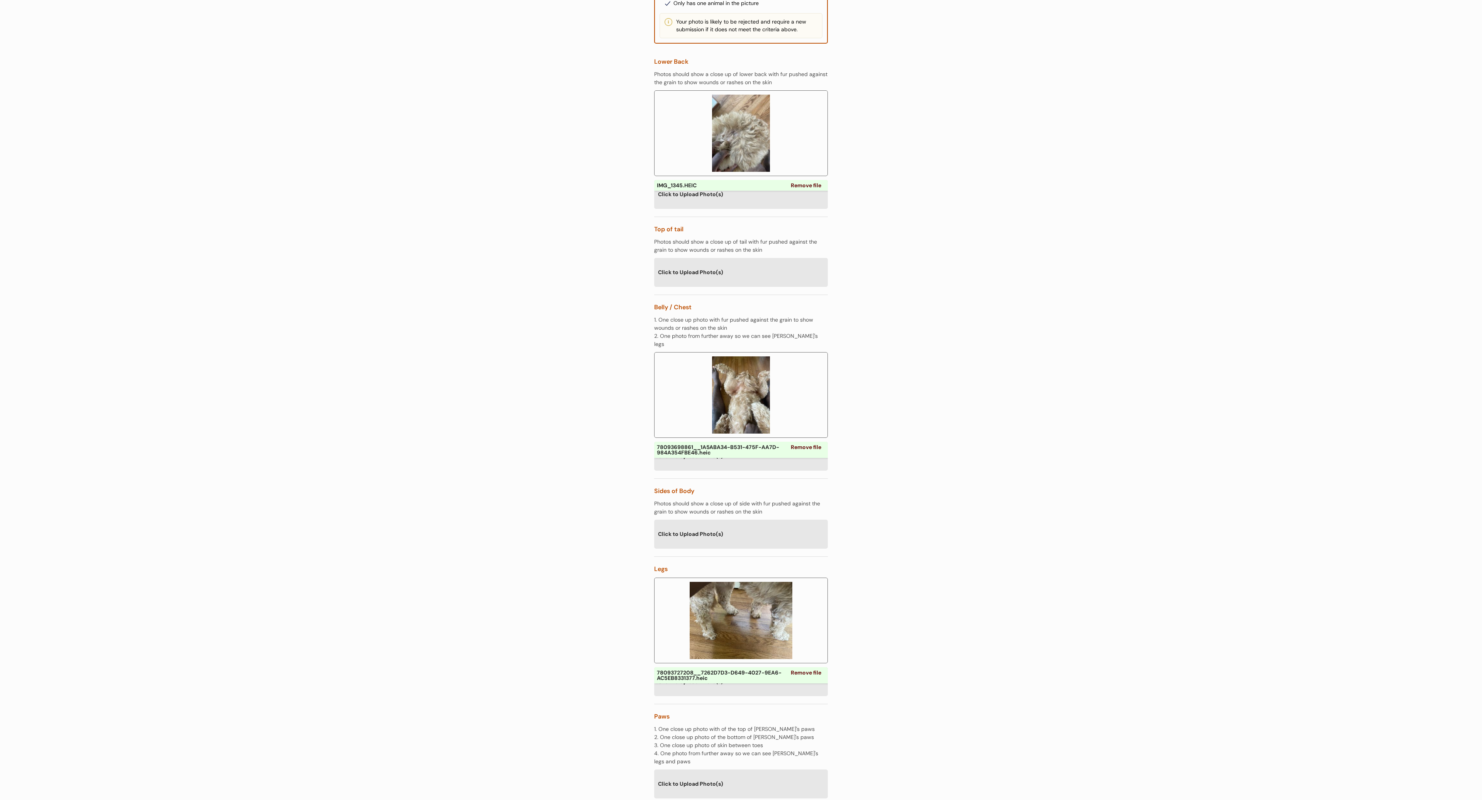
scroll to position [201, 0]
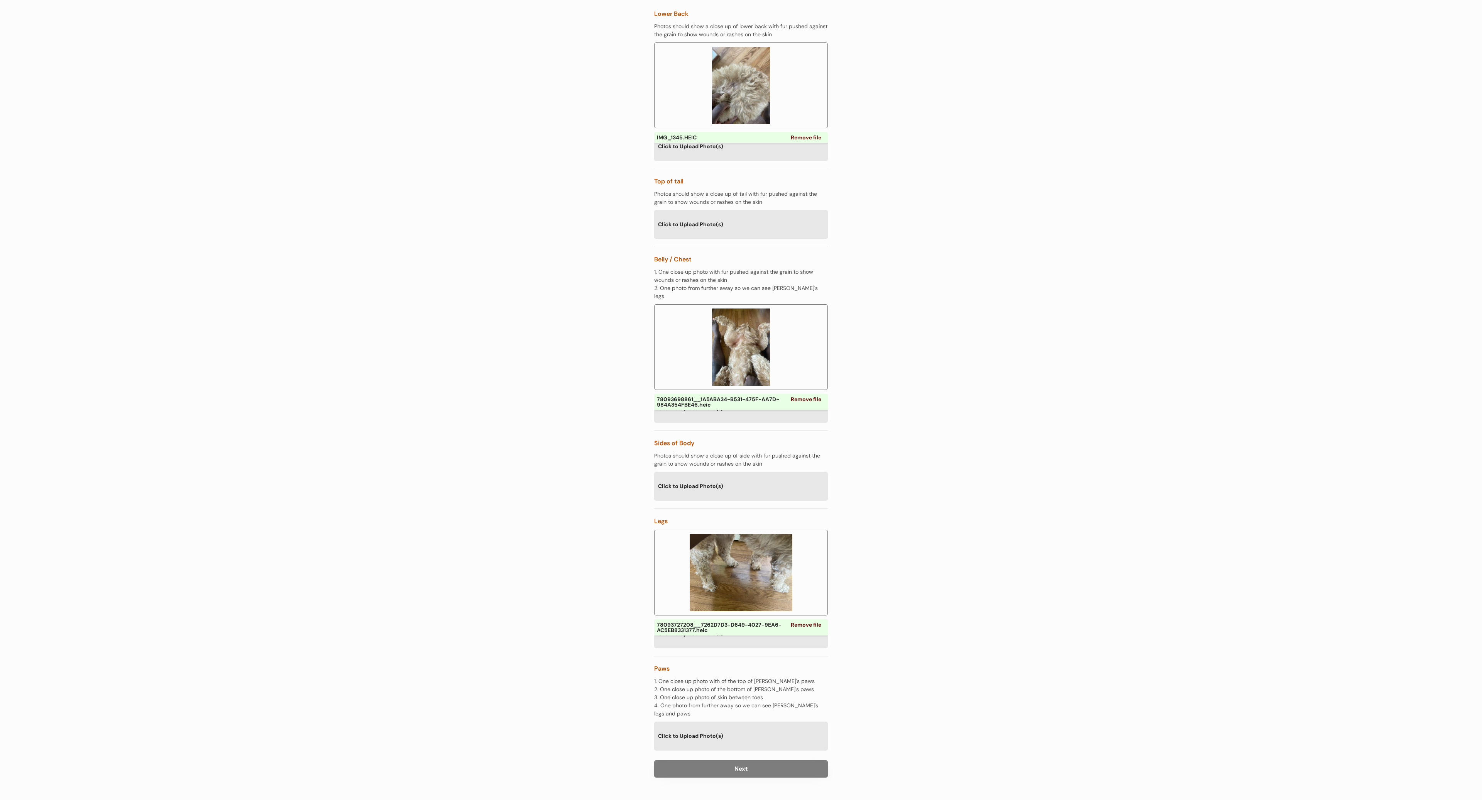
click at [711, 630] on div "Click to Upload Photo(s)" at bounding box center [741, 633] width 174 height 28
click at [728, 722] on div "Click to Upload Photo(s)" at bounding box center [741, 736] width 174 height 28
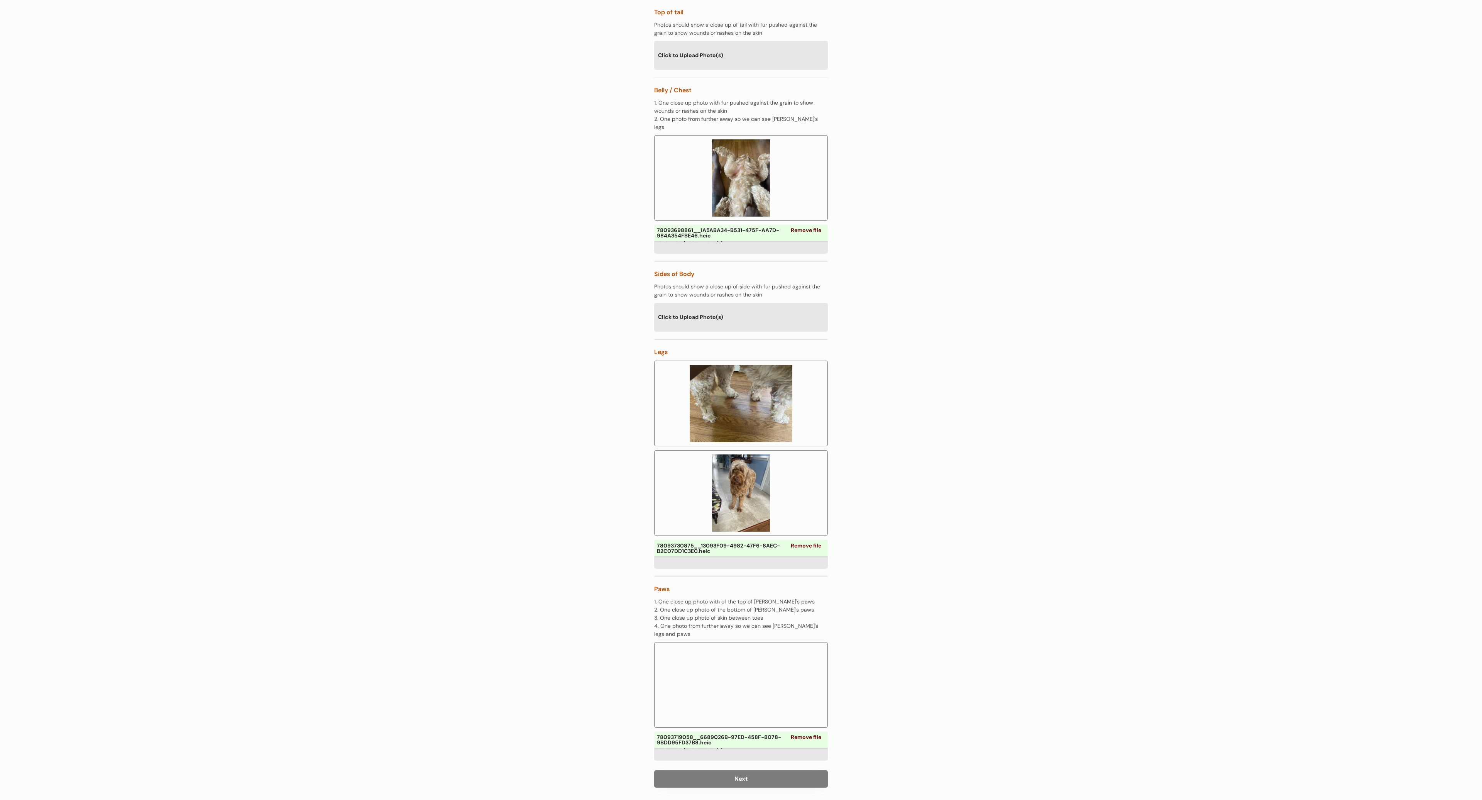
scroll to position [372, 0]
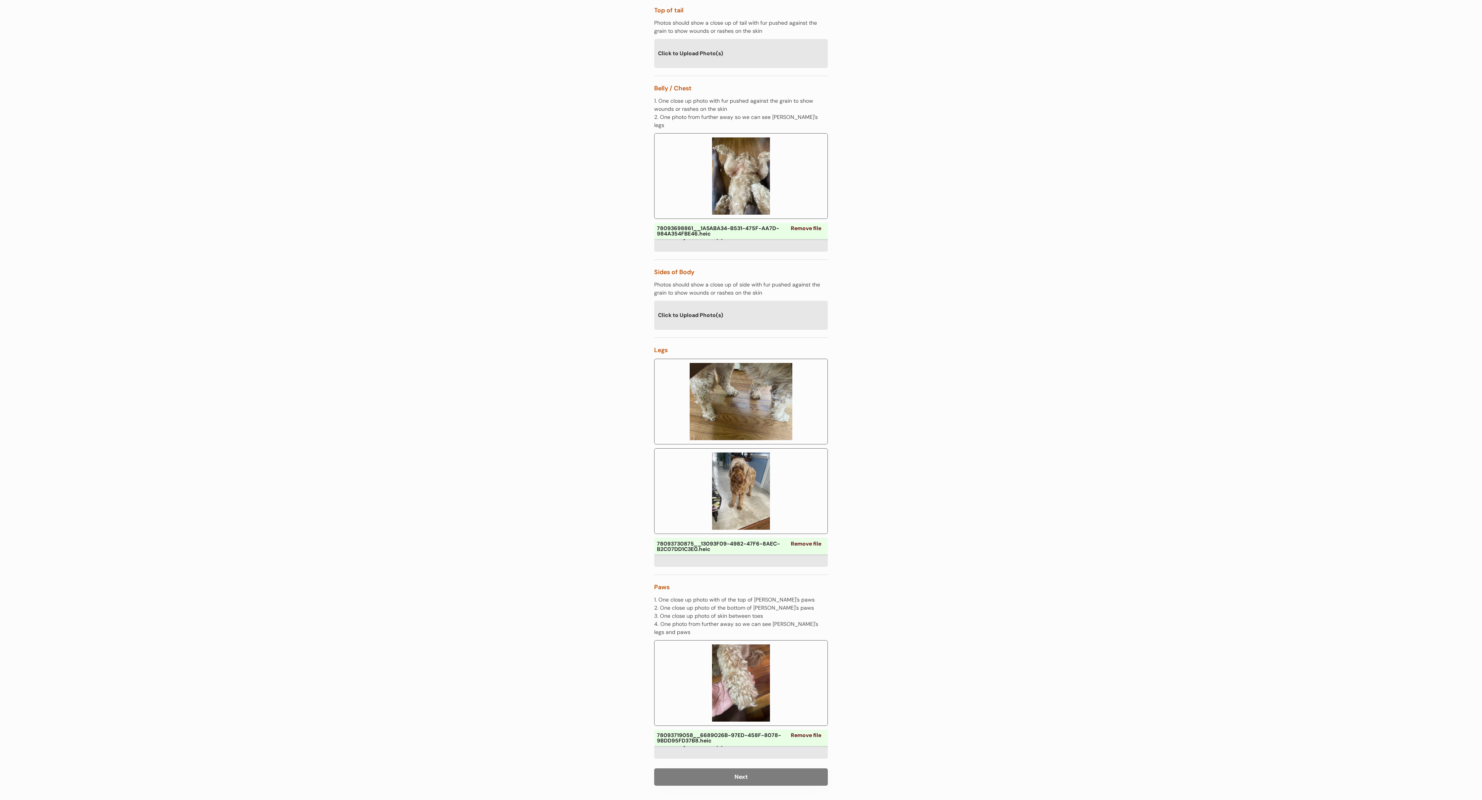
click at [736, 735] on div "Click to Upload Photo(s)" at bounding box center [741, 744] width 174 height 28
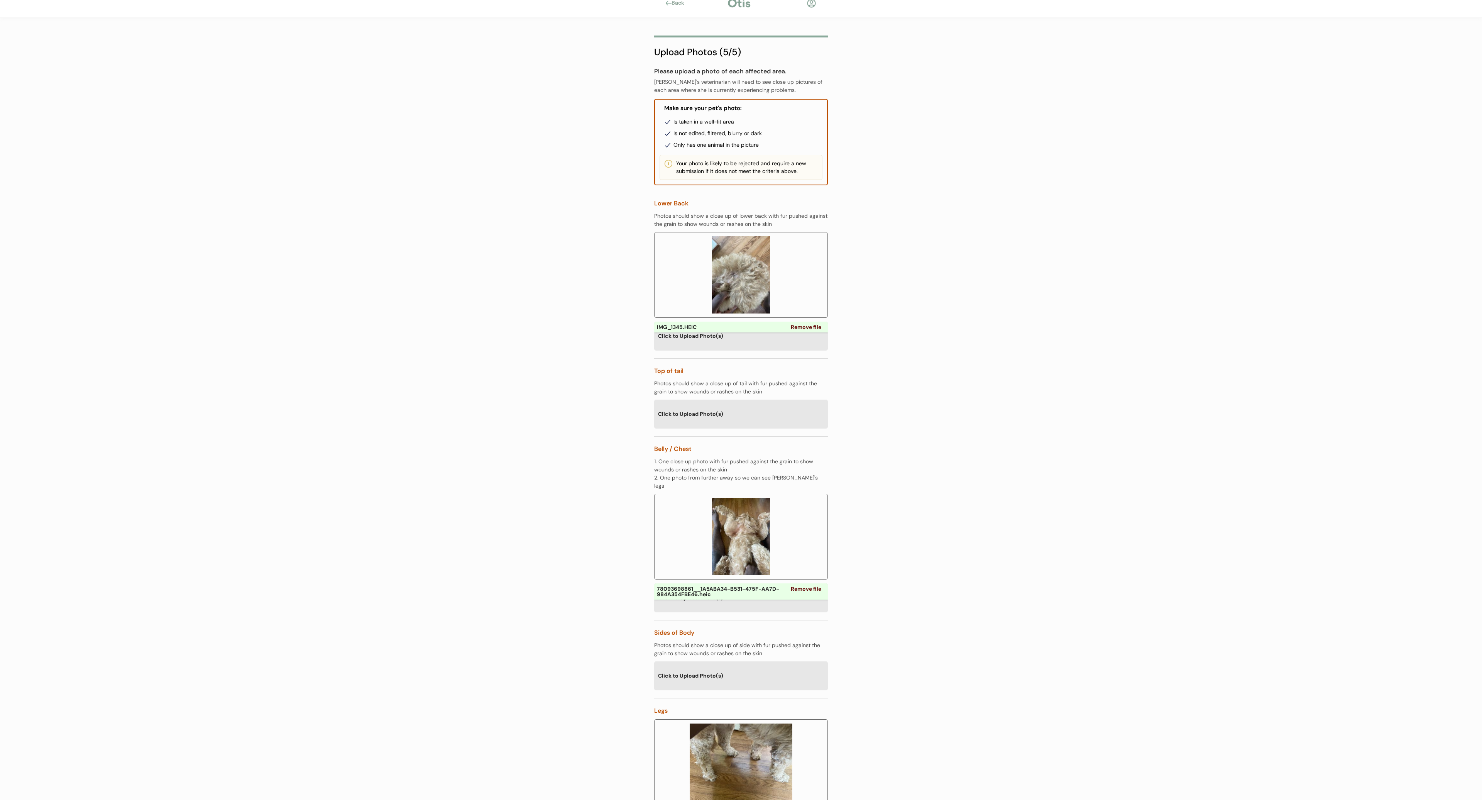
scroll to position [0, 0]
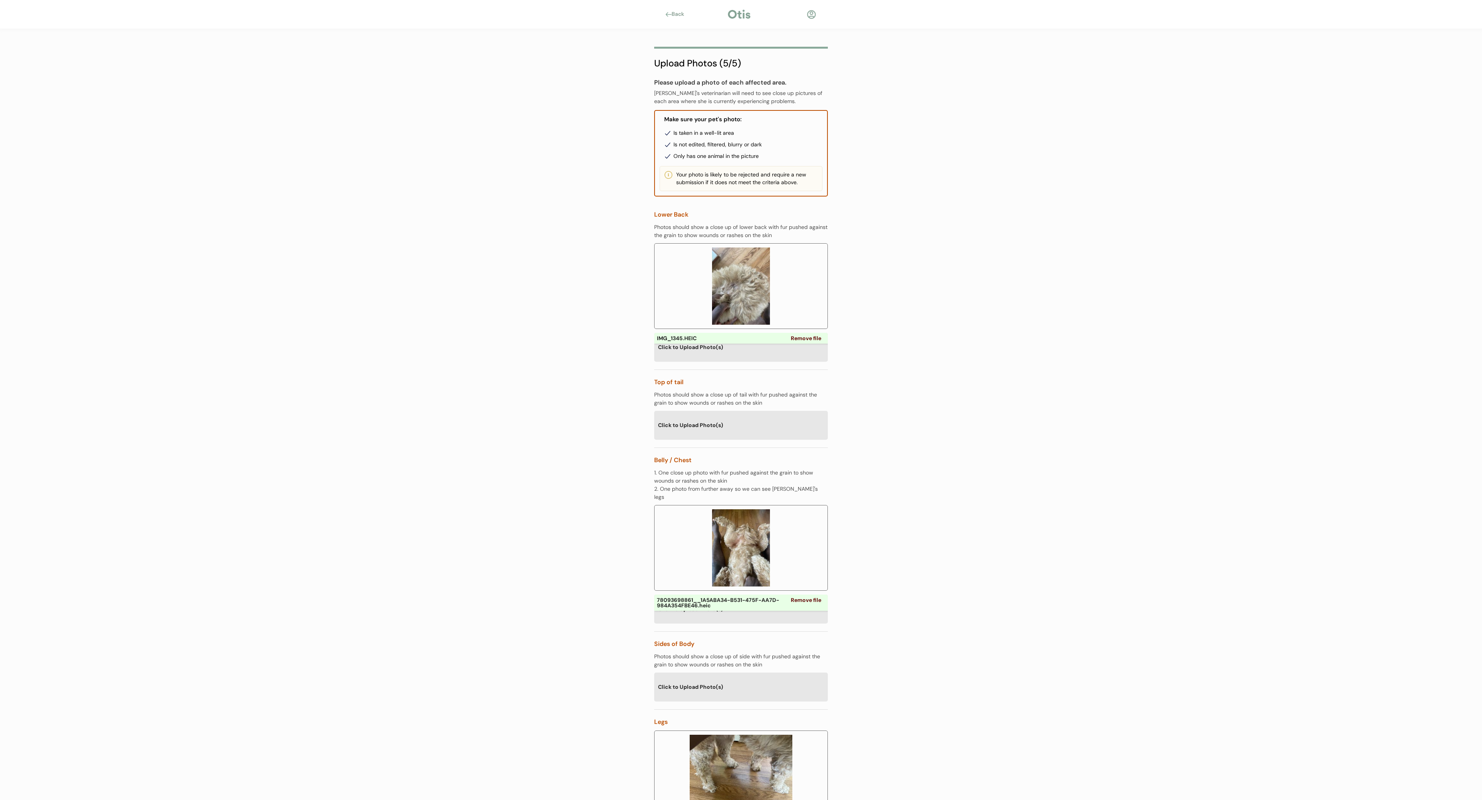
click at [713, 349] on div "Click to Upload Photo(s)" at bounding box center [741, 347] width 174 height 28
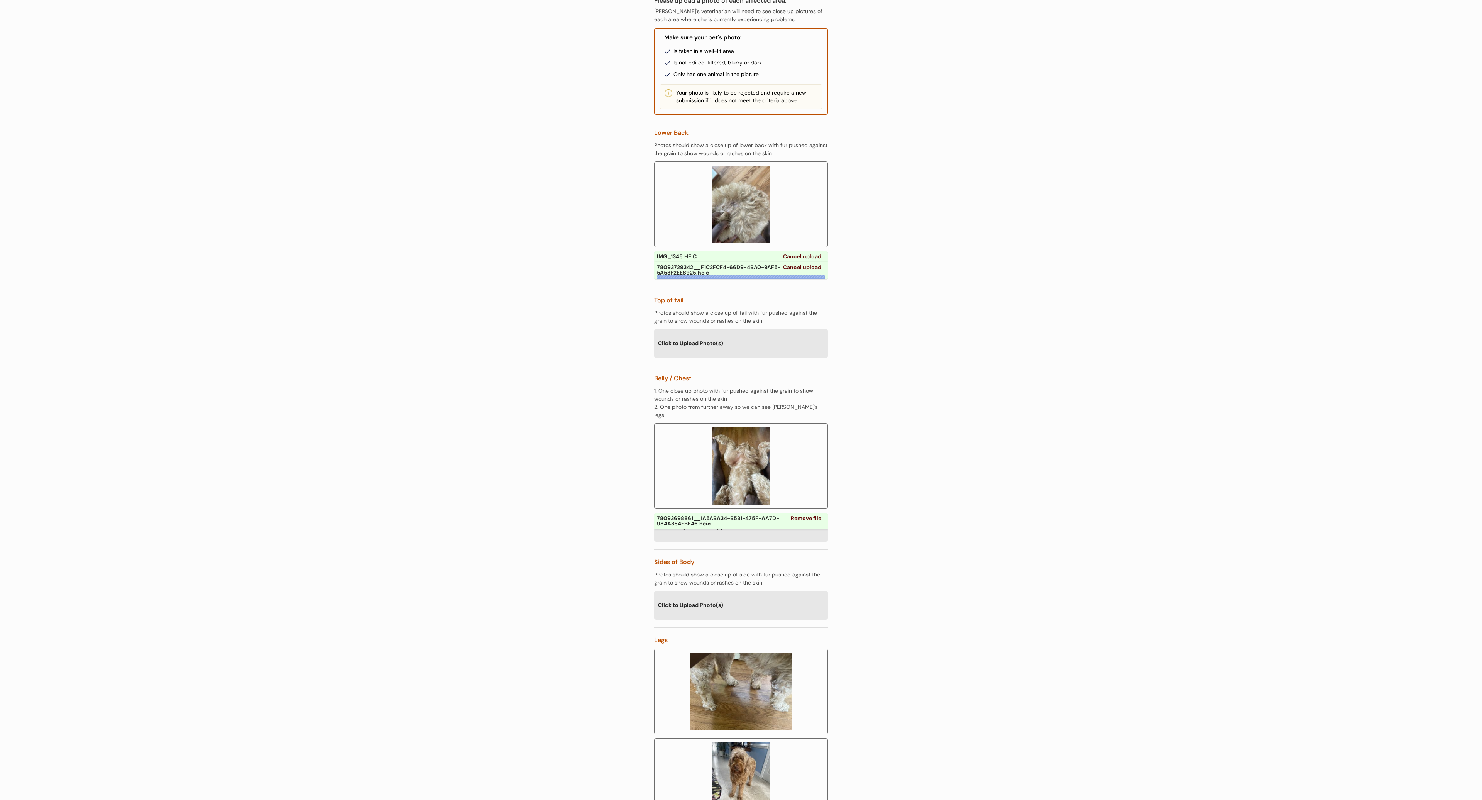
scroll to position [83, 0]
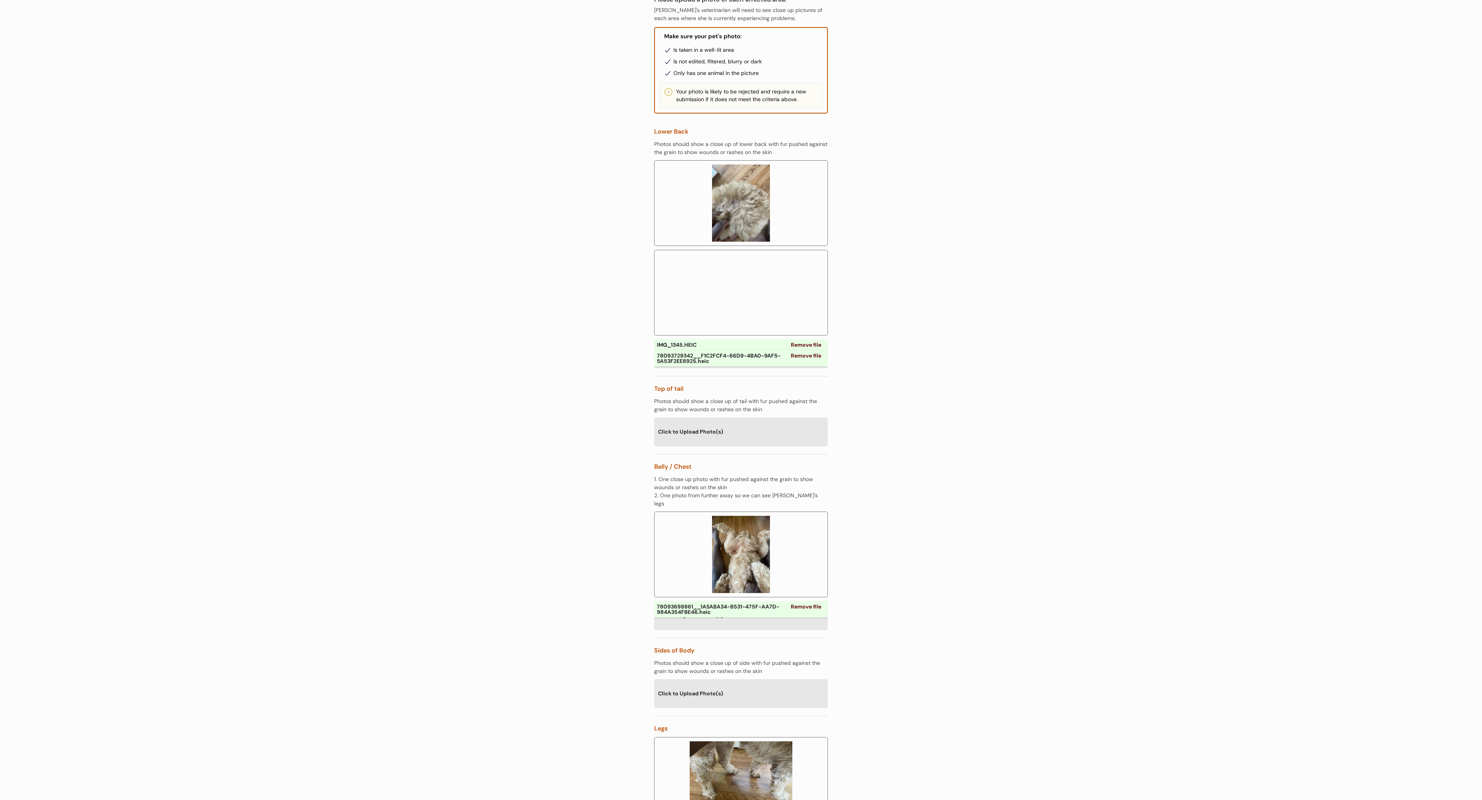
click at [717, 688] on div "Click to Upload Photo(s)" at bounding box center [741, 693] width 174 height 28
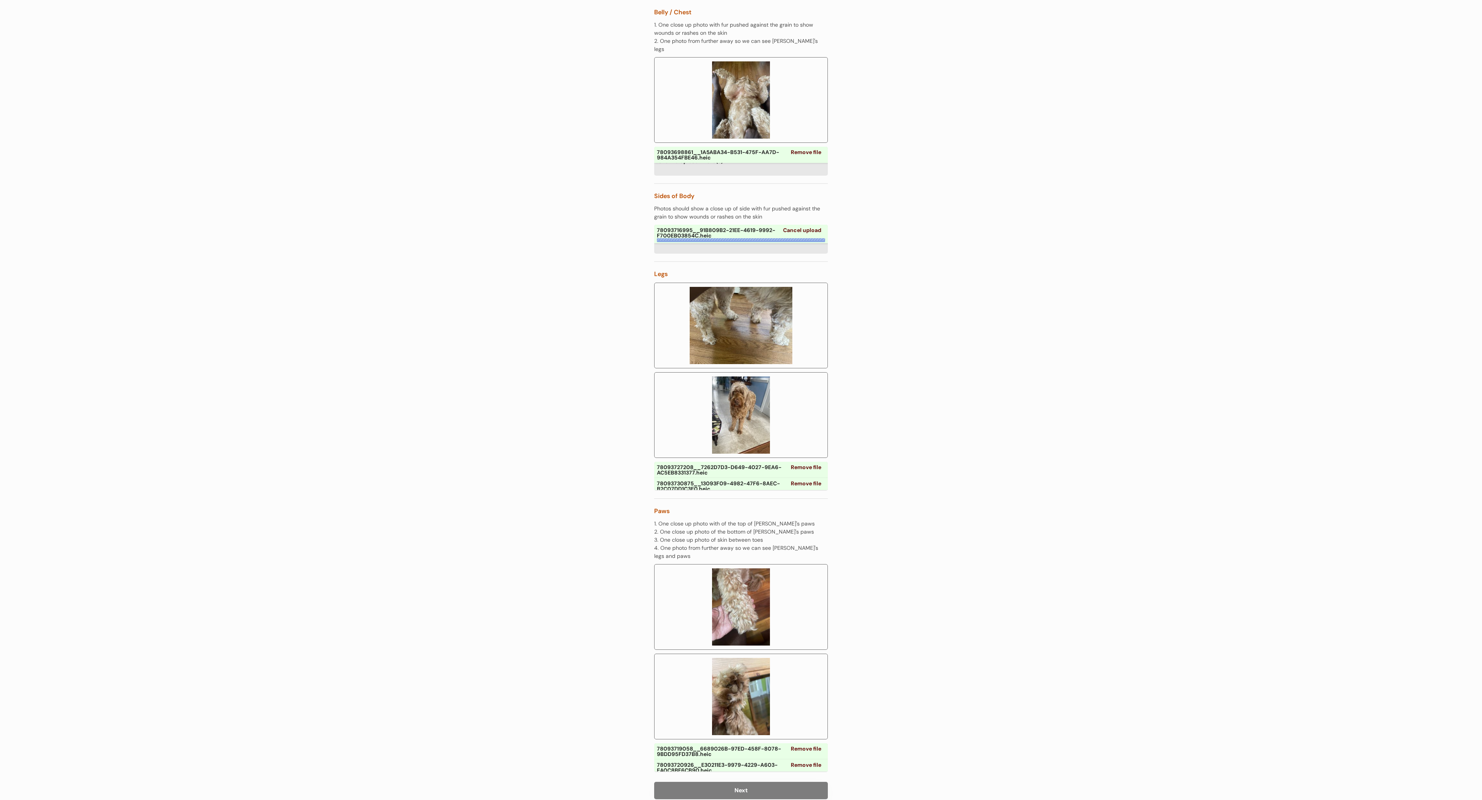
scroll to position [559, 0]
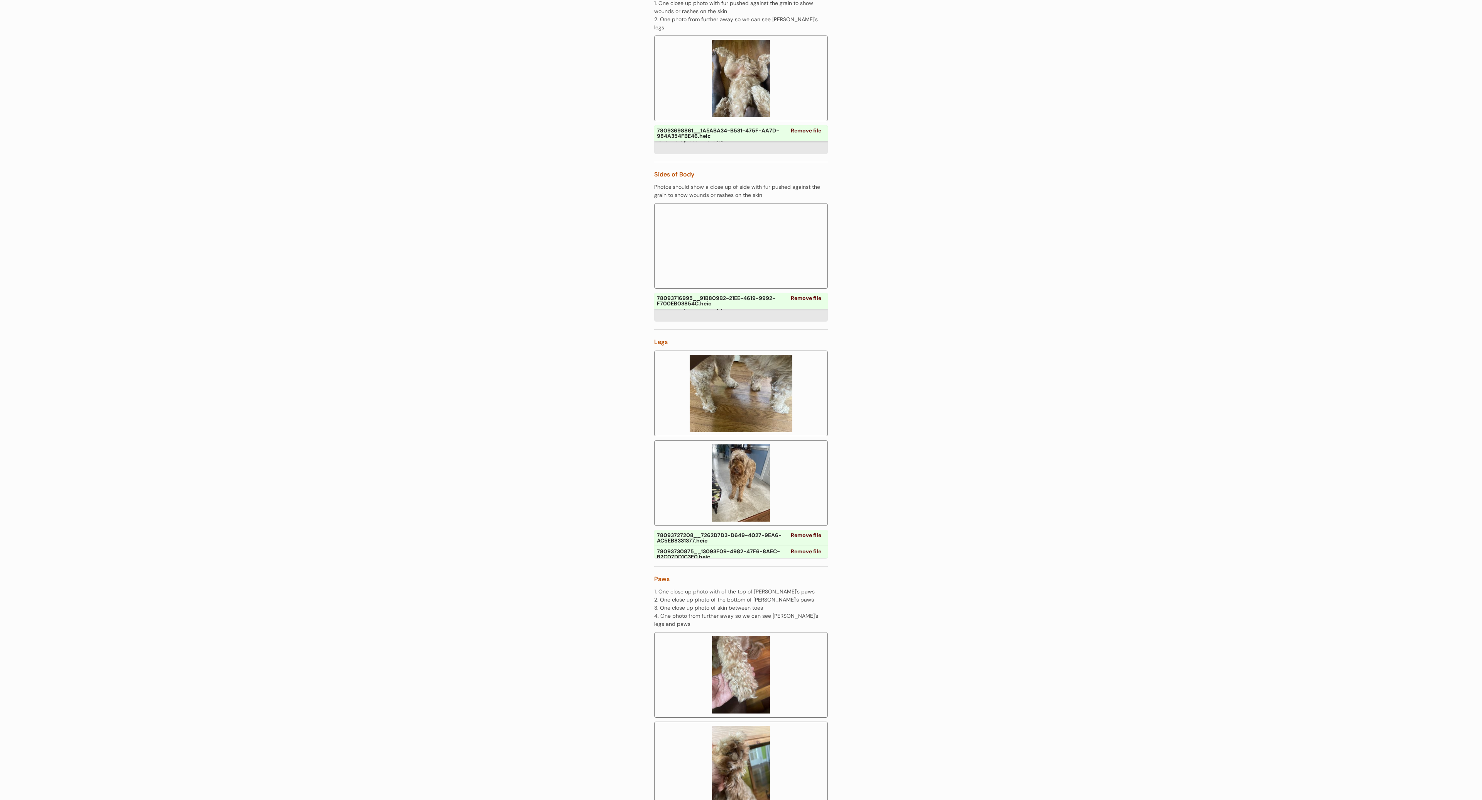
click at [764, 754] on img at bounding box center [741, 764] width 165 height 77
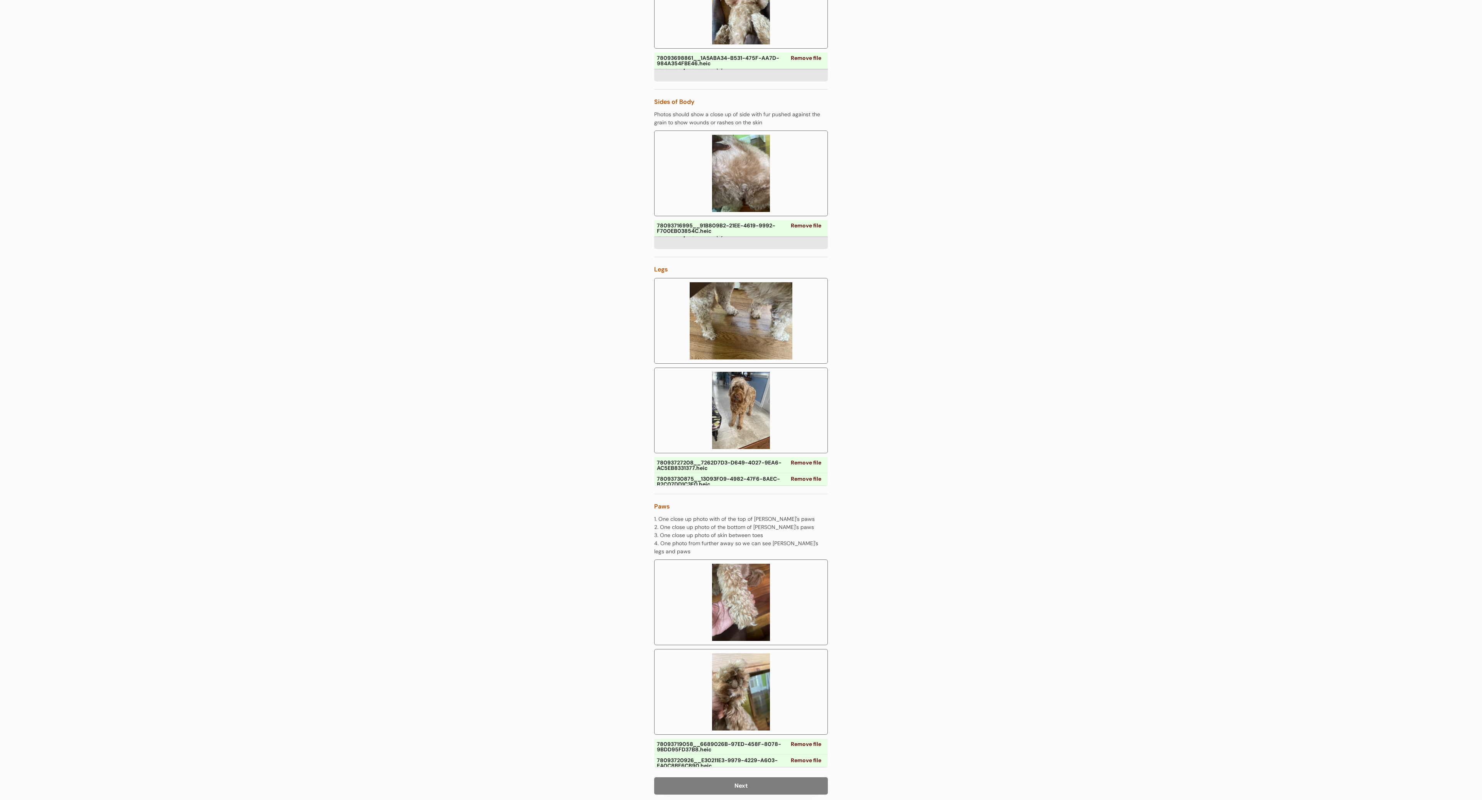
scroll to position [649, 0]
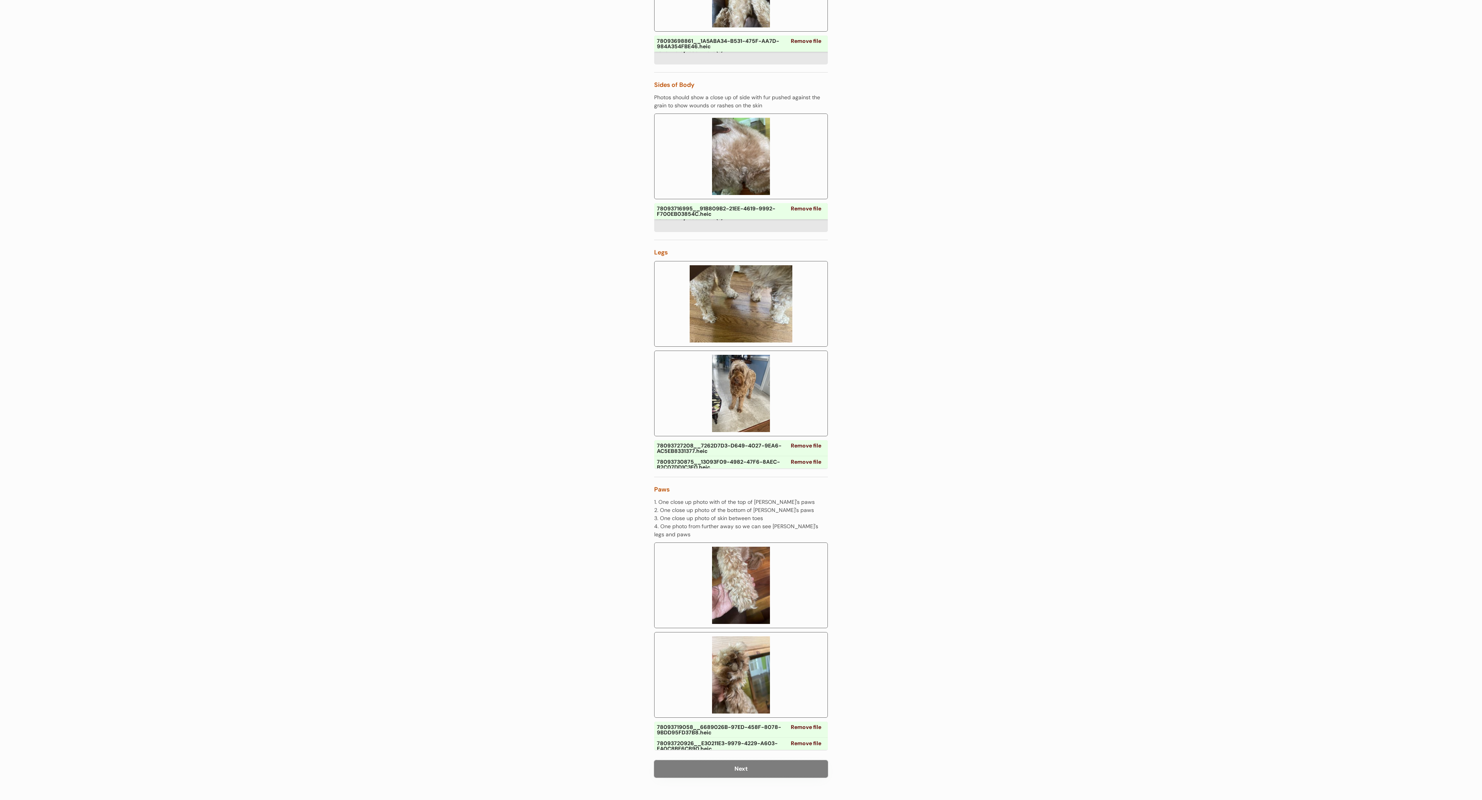
click at [733, 760] on button "Next" at bounding box center [741, 768] width 174 height 17
click at [743, 760] on button "Next" at bounding box center [741, 768] width 174 height 17
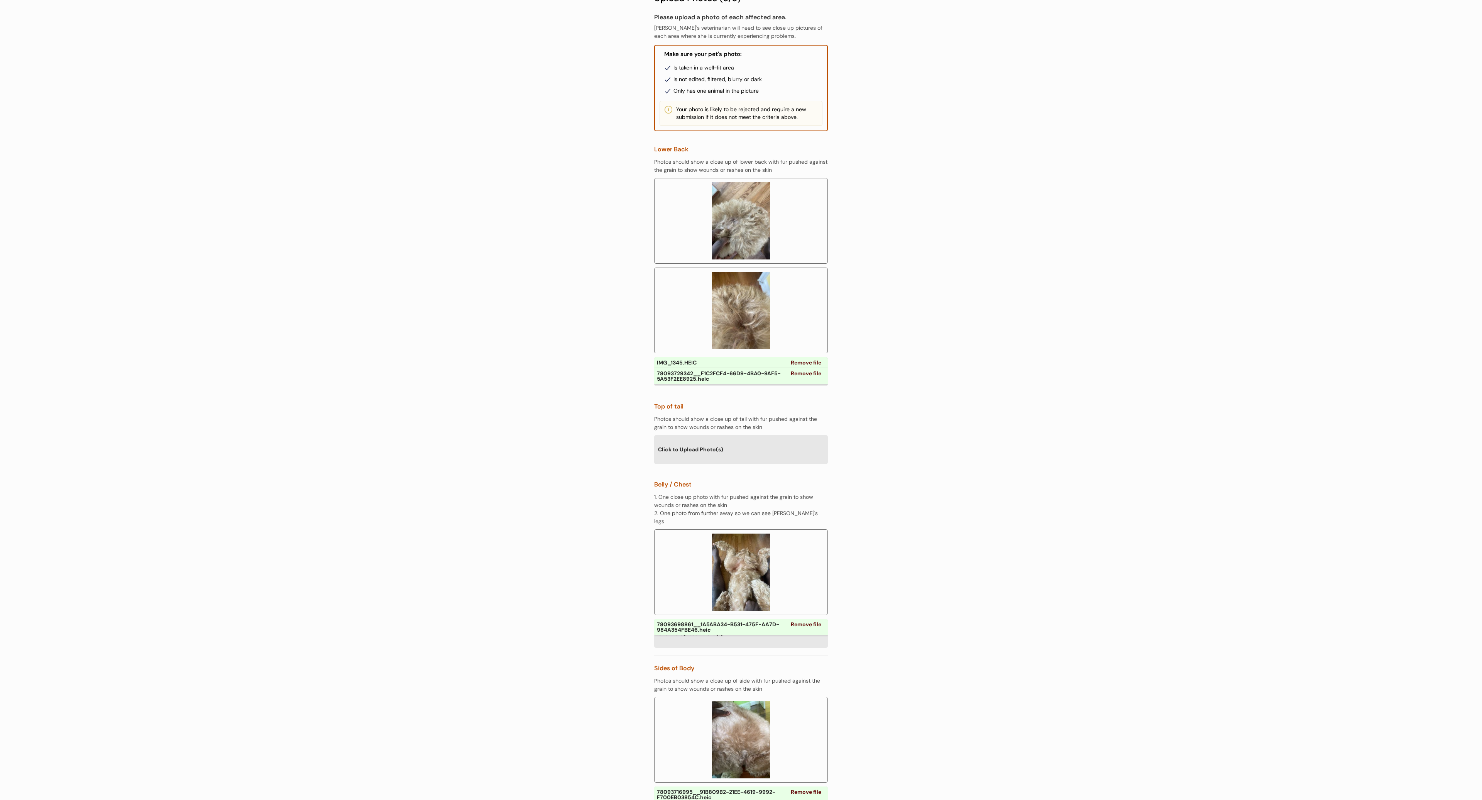
scroll to position [22, 0]
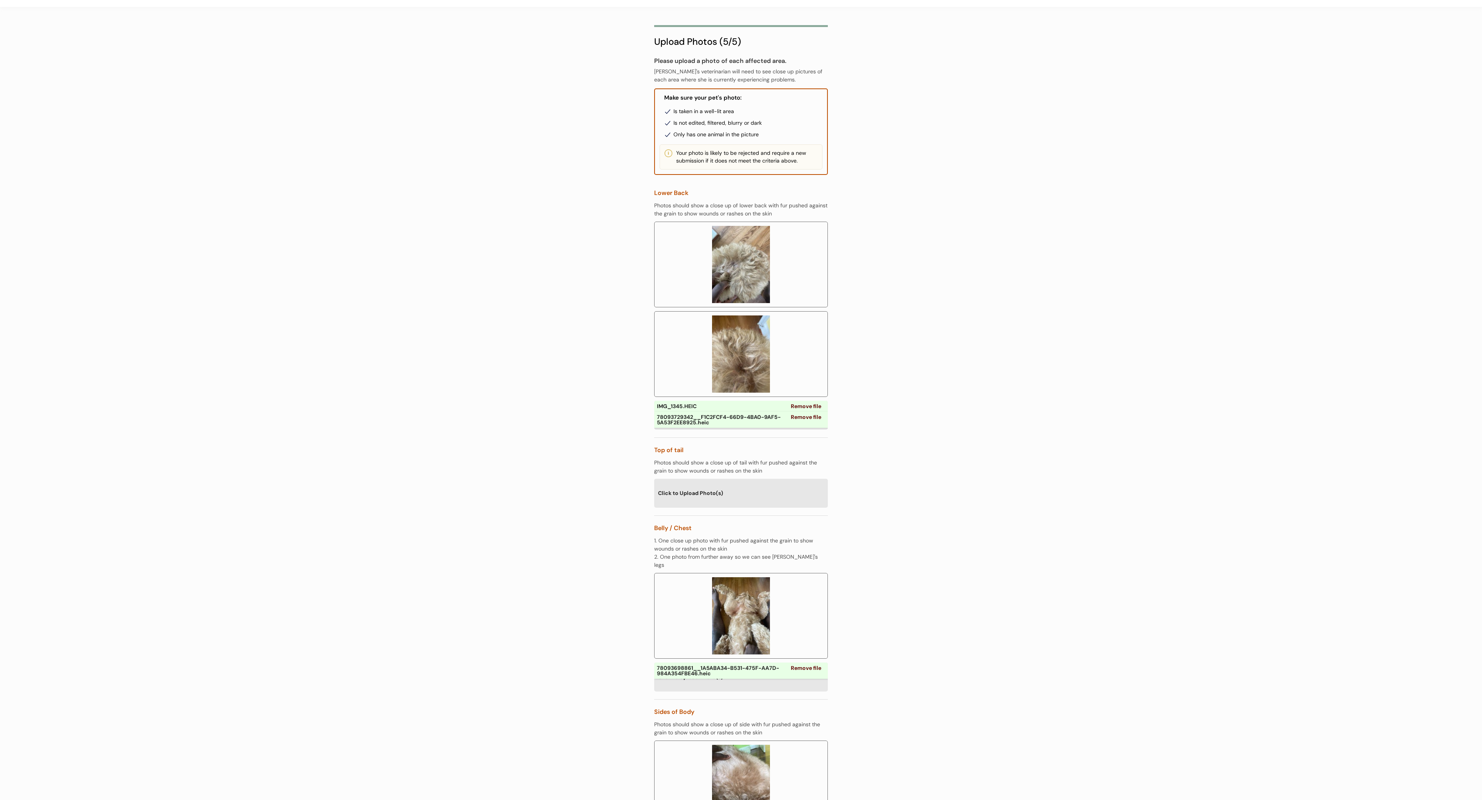
click at [711, 494] on div "Click to Upload Photo(s)" at bounding box center [741, 493] width 174 height 28
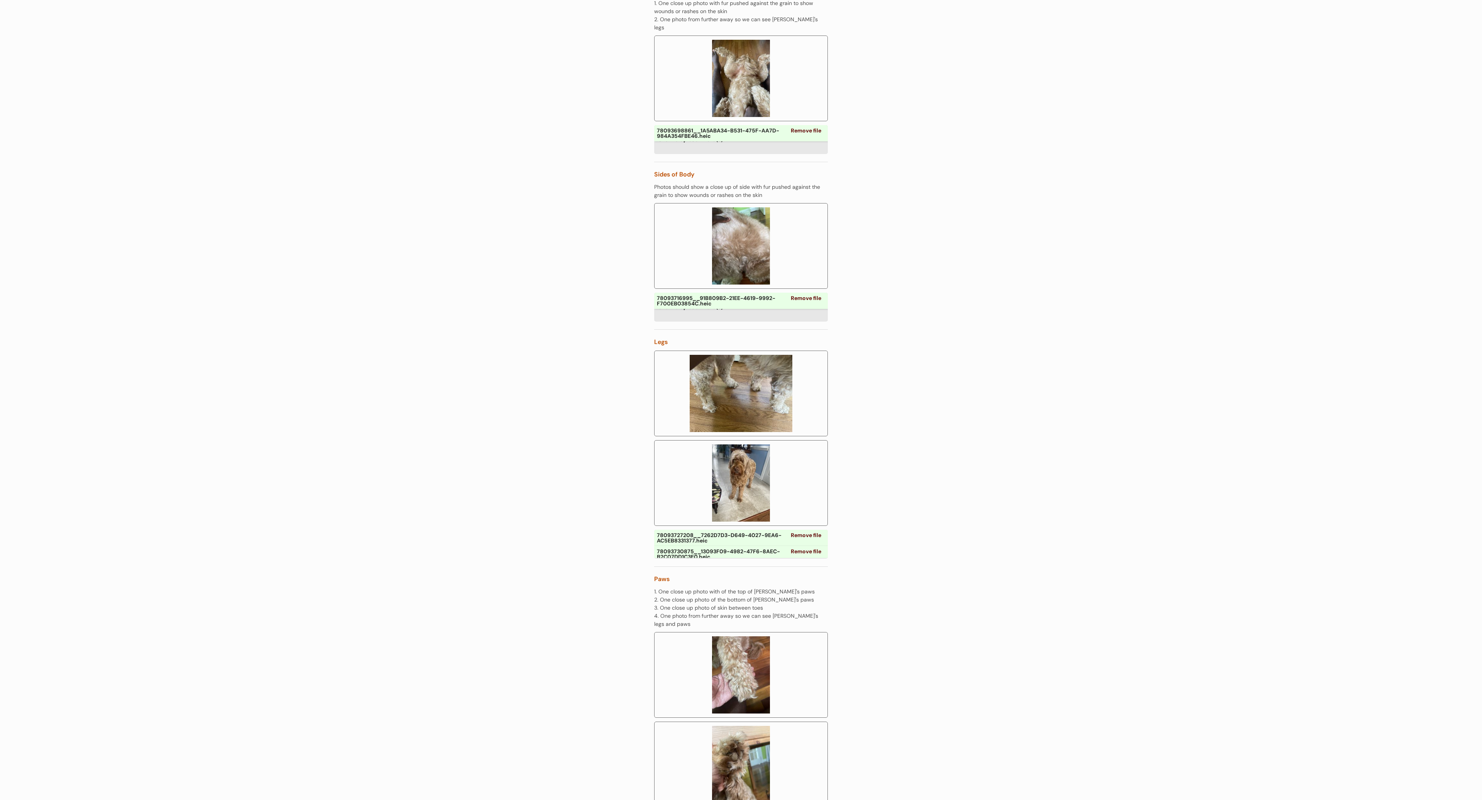
scroll to position [738, 0]
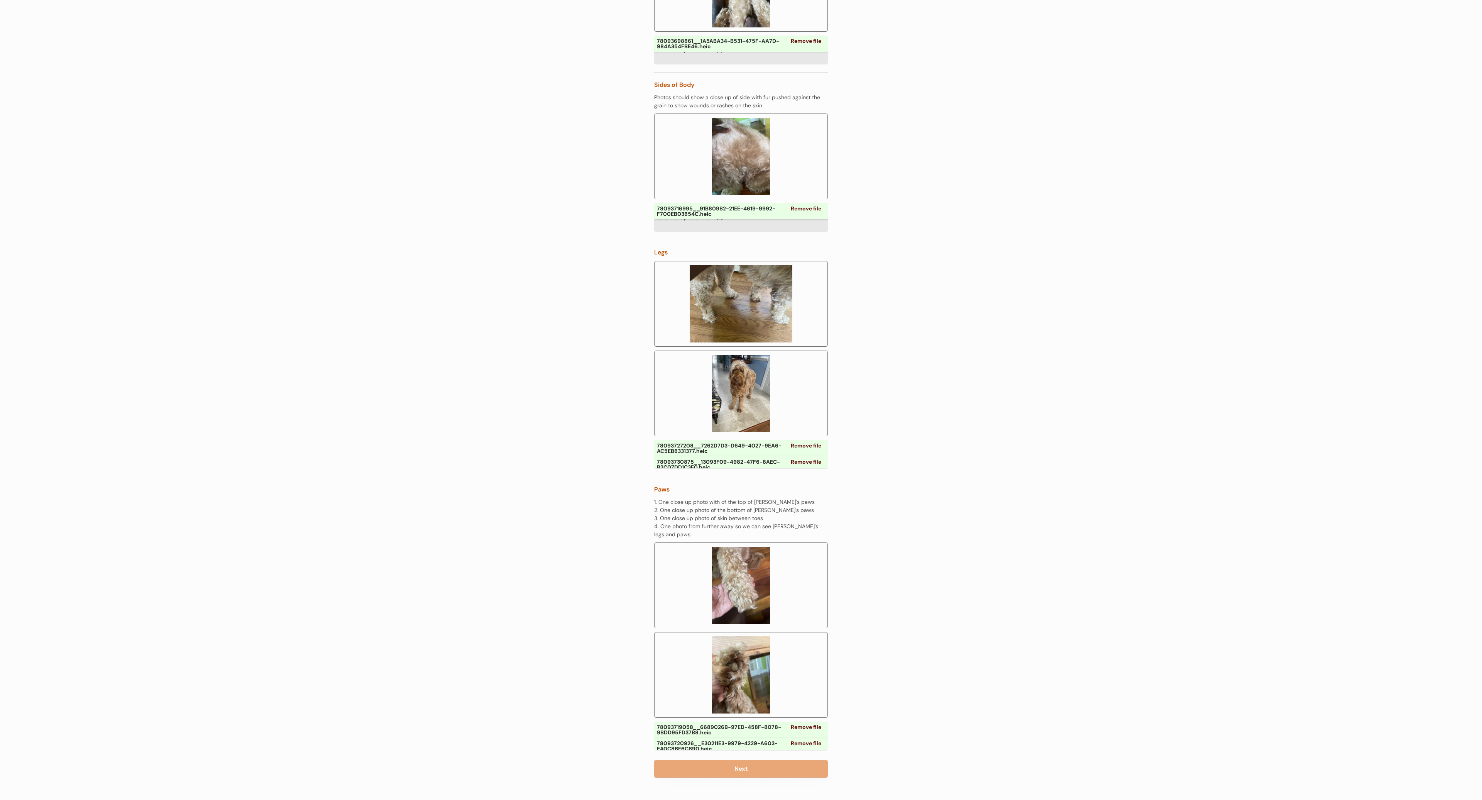
drag, startPoint x: 735, startPoint y: 756, endPoint x: 803, endPoint y: 532, distance: 233.8
click at [803, 532] on div "Please upload a photo of each affected area. Brandi's veterinarian will need to…" at bounding box center [741, 59] width 174 height 1438
click at [780, 760] on button "Next" at bounding box center [741, 768] width 174 height 17
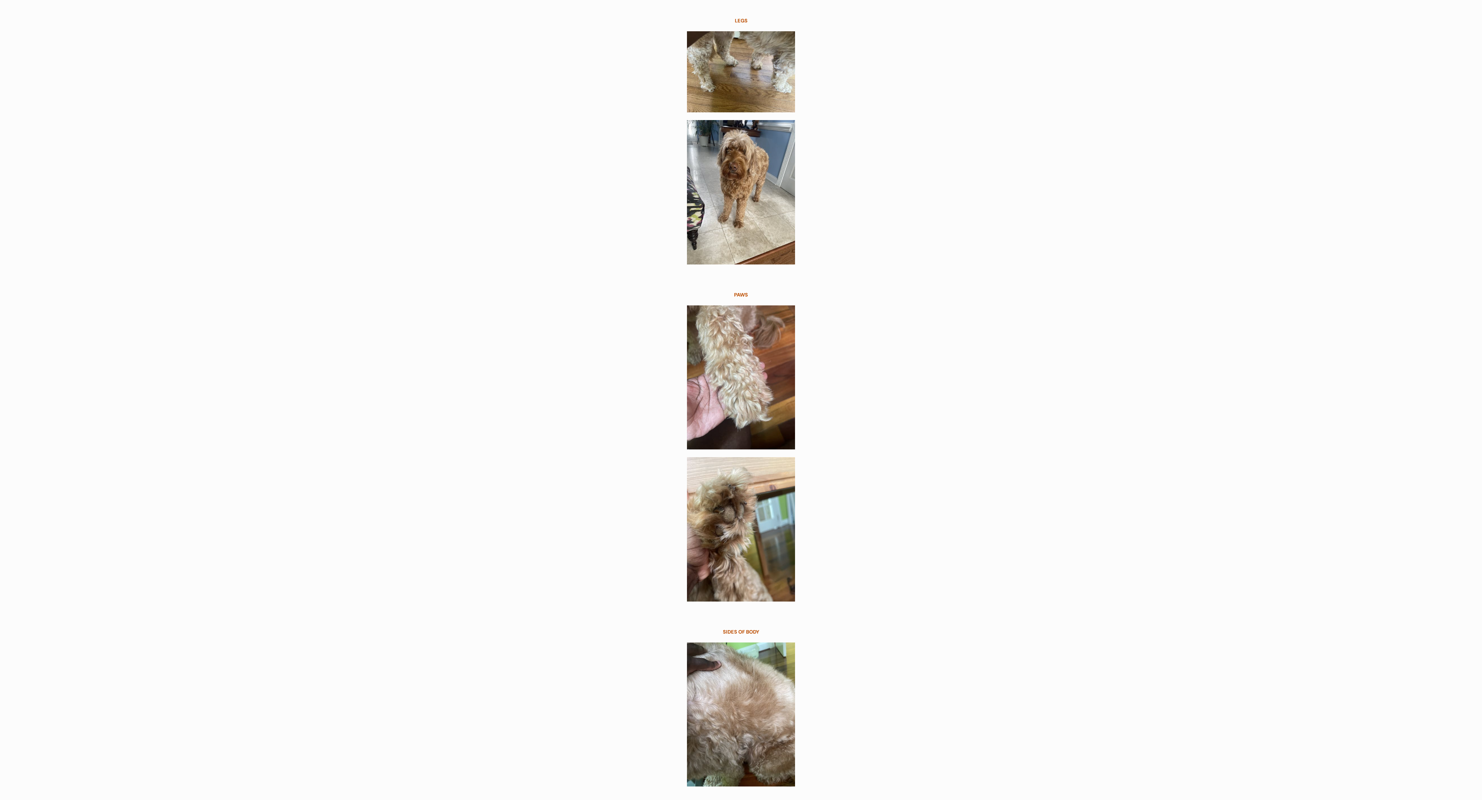
scroll to position [1066, 0]
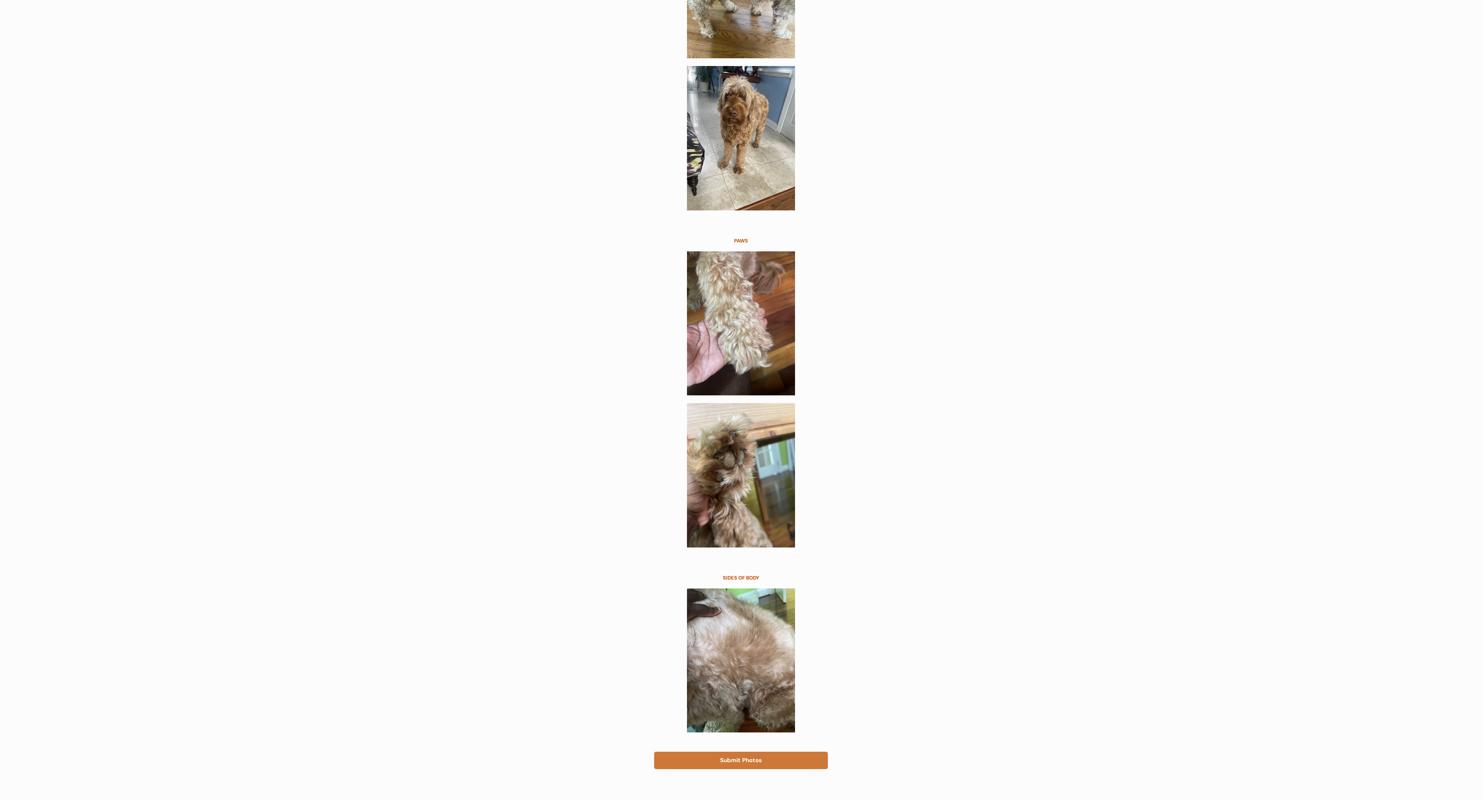
click at [796, 755] on button "Submit Photos" at bounding box center [741, 760] width 174 height 17
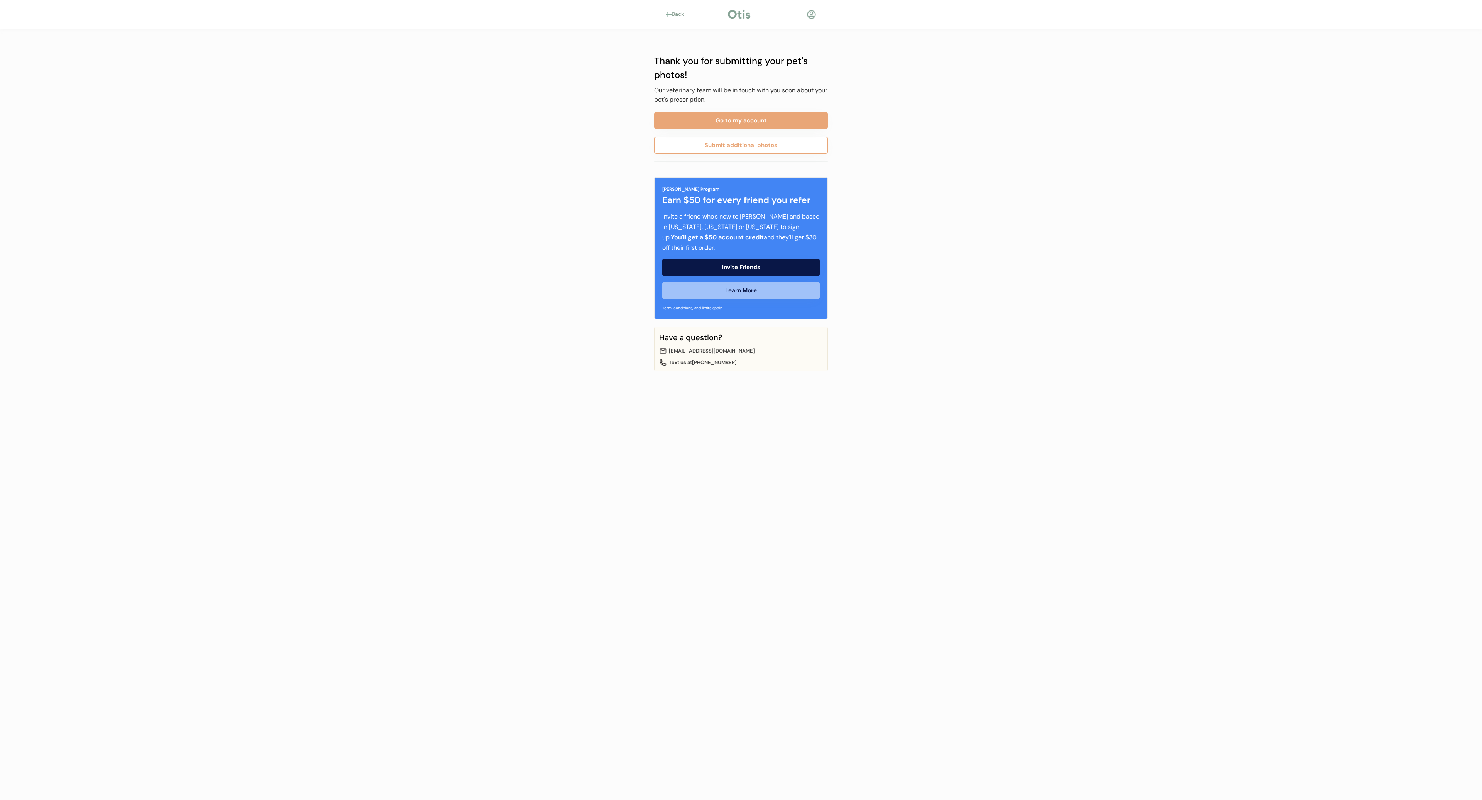
click at [758, 147] on button "Submit additional photos" at bounding box center [741, 145] width 174 height 17
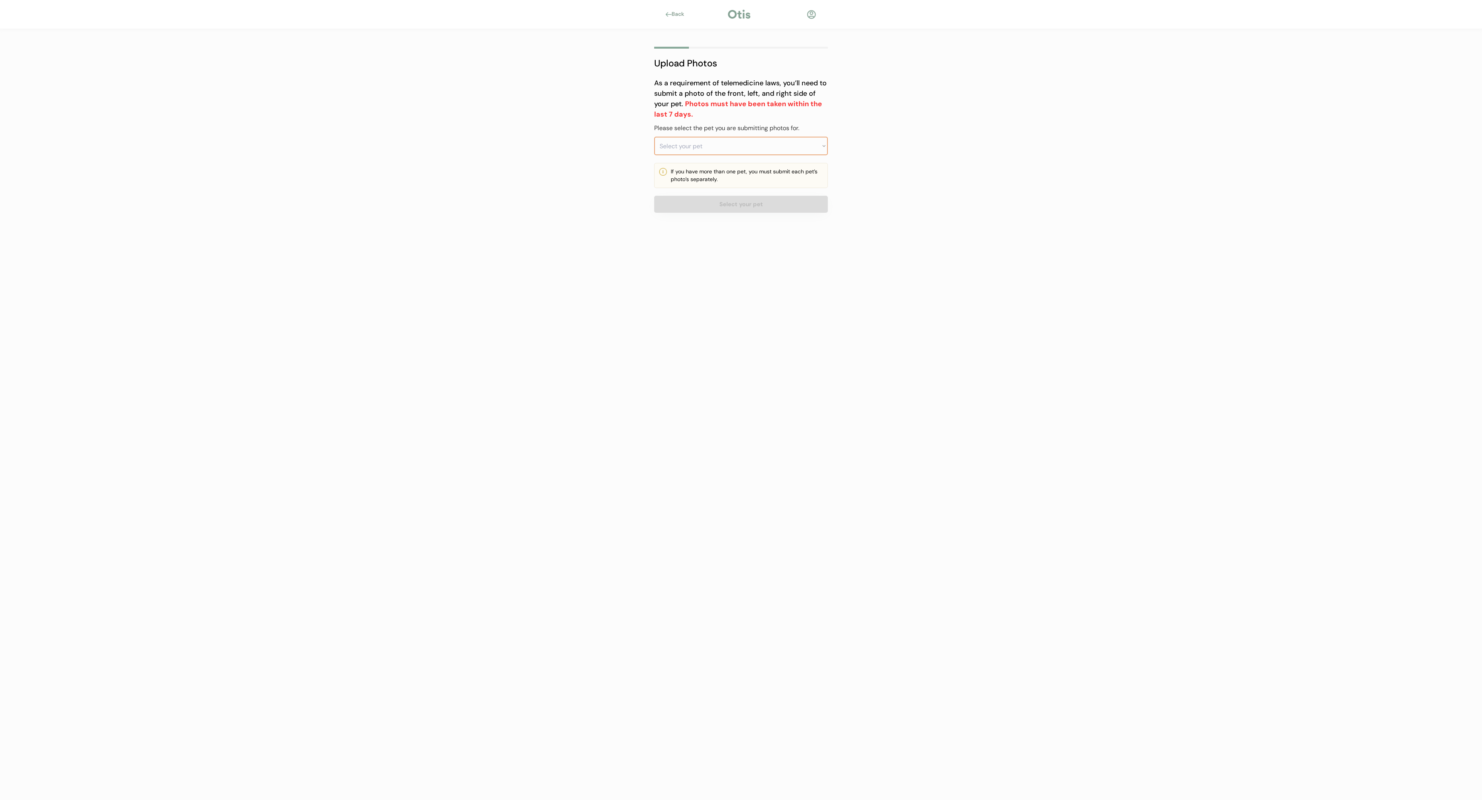
click at [800, 145] on select "Select your pet [PERSON_NAME]" at bounding box center [741, 146] width 174 height 19
select select ""1348695171700984260__LOOKUP__1744156259032x430466551212408800""
click at [654, 137] on select "Select your pet [PERSON_NAME]" at bounding box center [741, 146] width 174 height 19
click at [786, 202] on button "Next" at bounding box center [741, 204] width 174 height 17
click at [788, 206] on button "Next" at bounding box center [741, 204] width 174 height 17
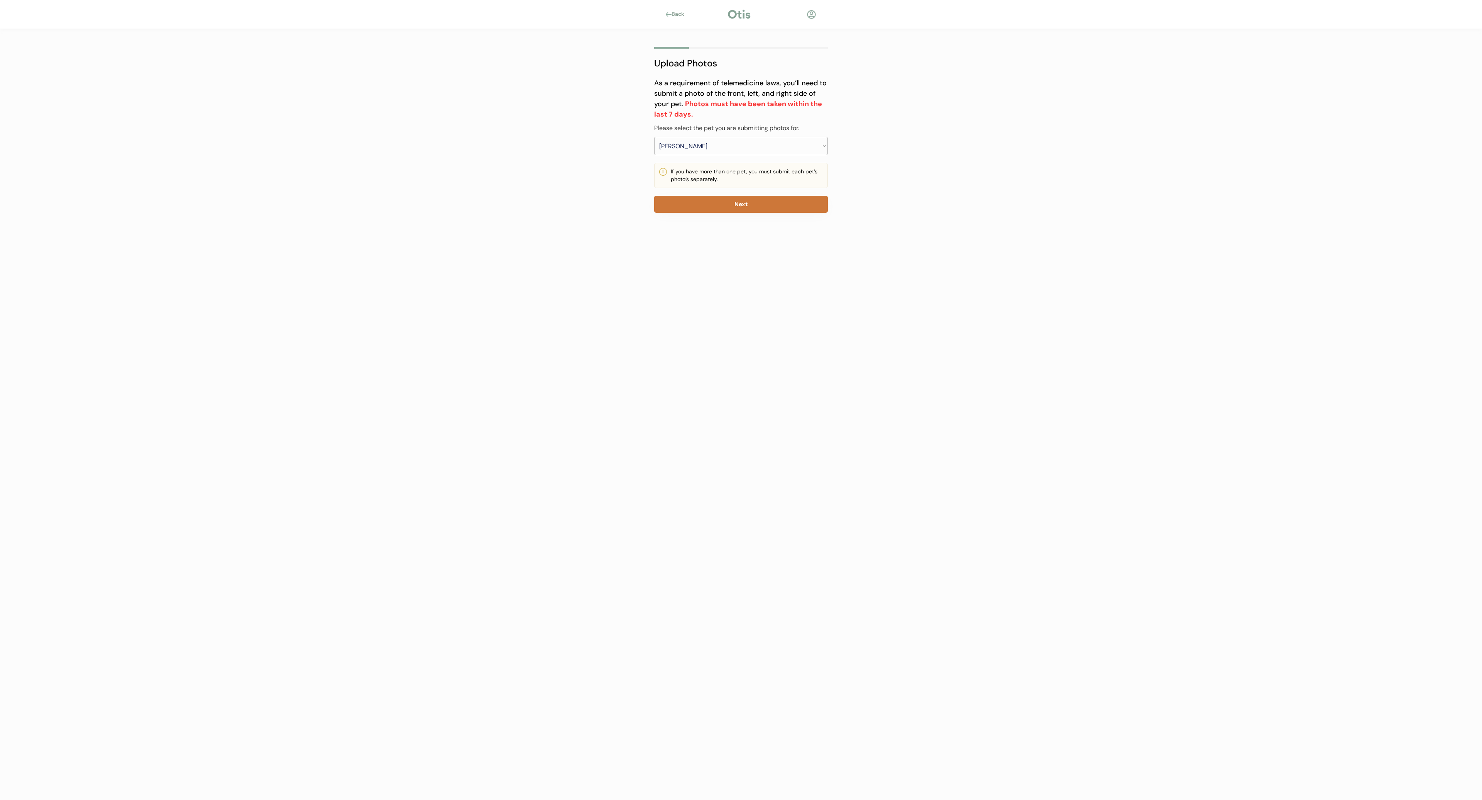
click at [757, 198] on button "Next" at bounding box center [741, 204] width 174 height 17
click at [719, 203] on button "Next" at bounding box center [741, 204] width 174 height 17
click at [752, 202] on button "Next" at bounding box center [741, 204] width 174 height 17
click at [745, 146] on select "Select your pet Brandi" at bounding box center [741, 146] width 174 height 19
click at [654, 137] on select "Select your pet Brandi" at bounding box center [741, 146] width 174 height 19
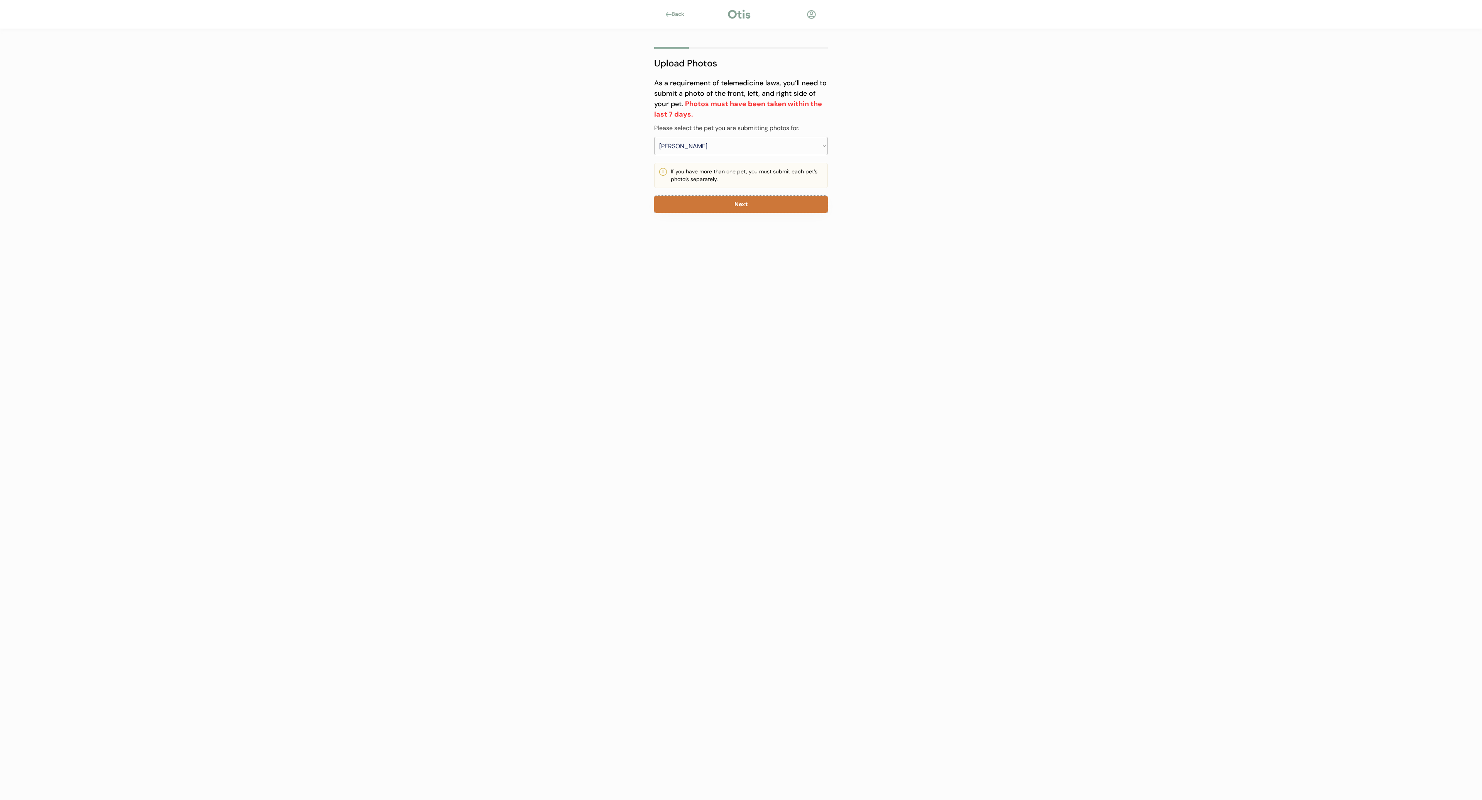
click at [740, 202] on button "Next" at bounding box center [741, 204] width 174 height 17
click at [686, 17] on div "Back" at bounding box center [680, 14] width 17 height 8
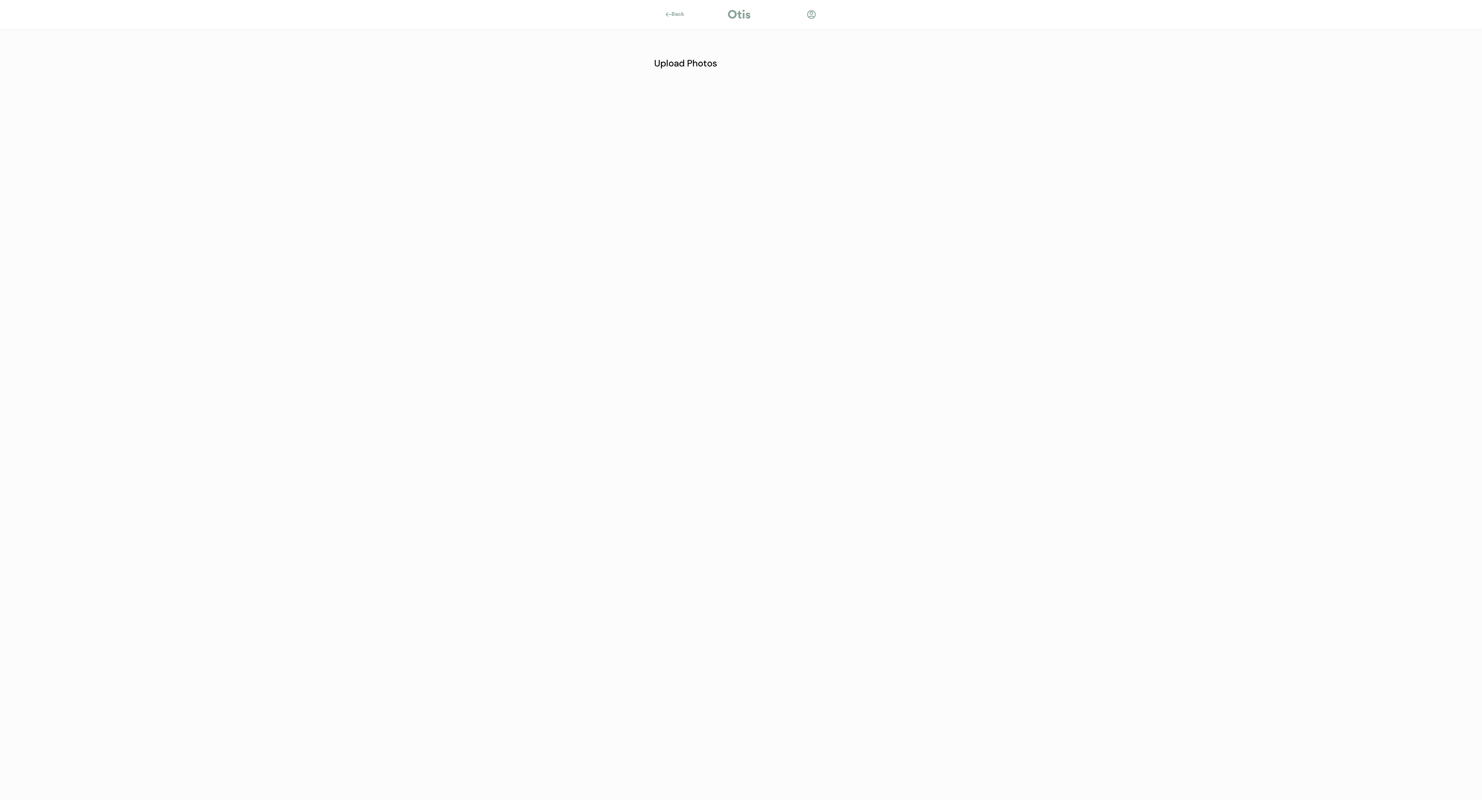
click at [741, 15] on div at bounding box center [739, 14] width 25 height 12
click at [815, 16] on div at bounding box center [812, 15] width 10 height 10
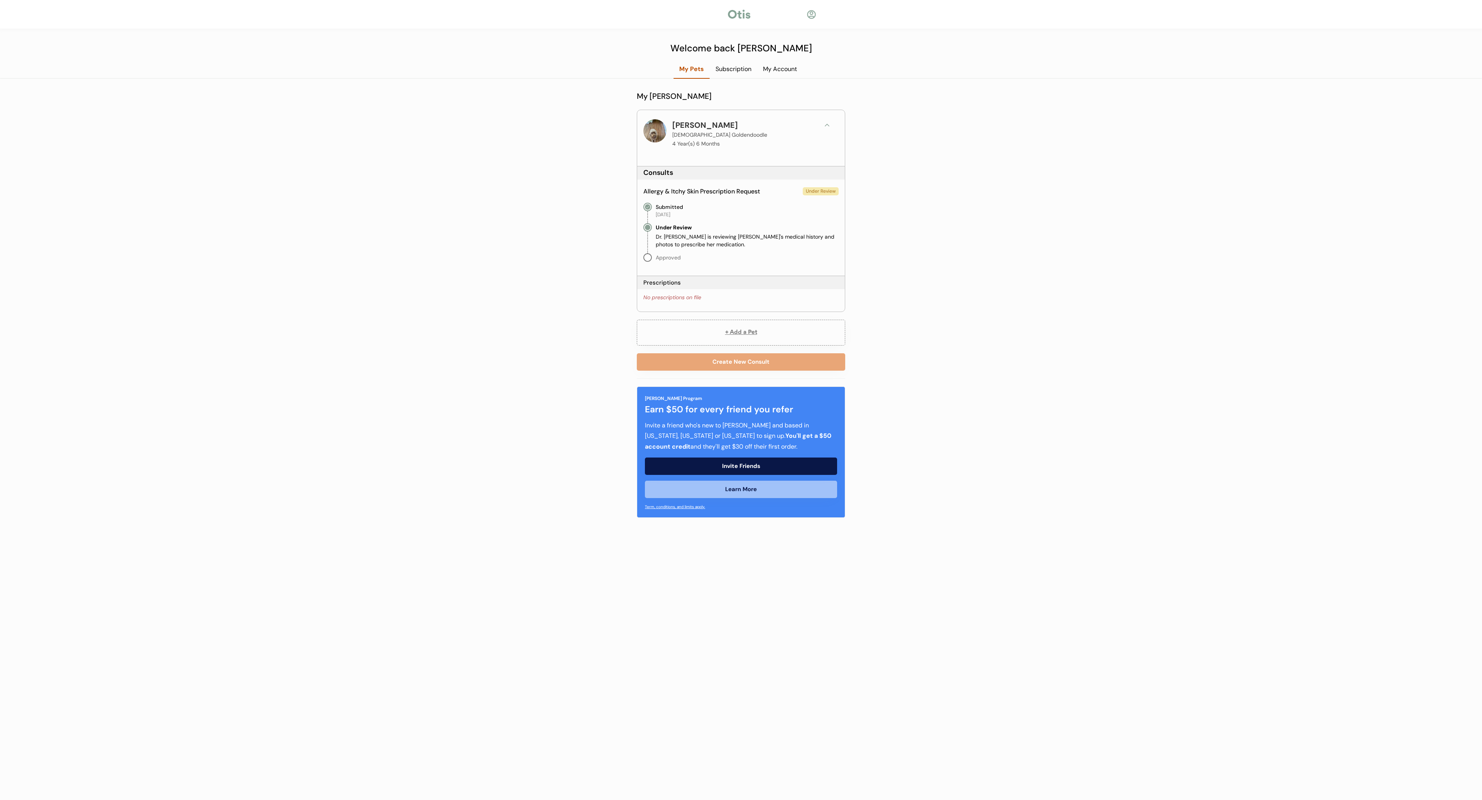
click at [773, 68] on div "My Account" at bounding box center [780, 69] width 46 height 8
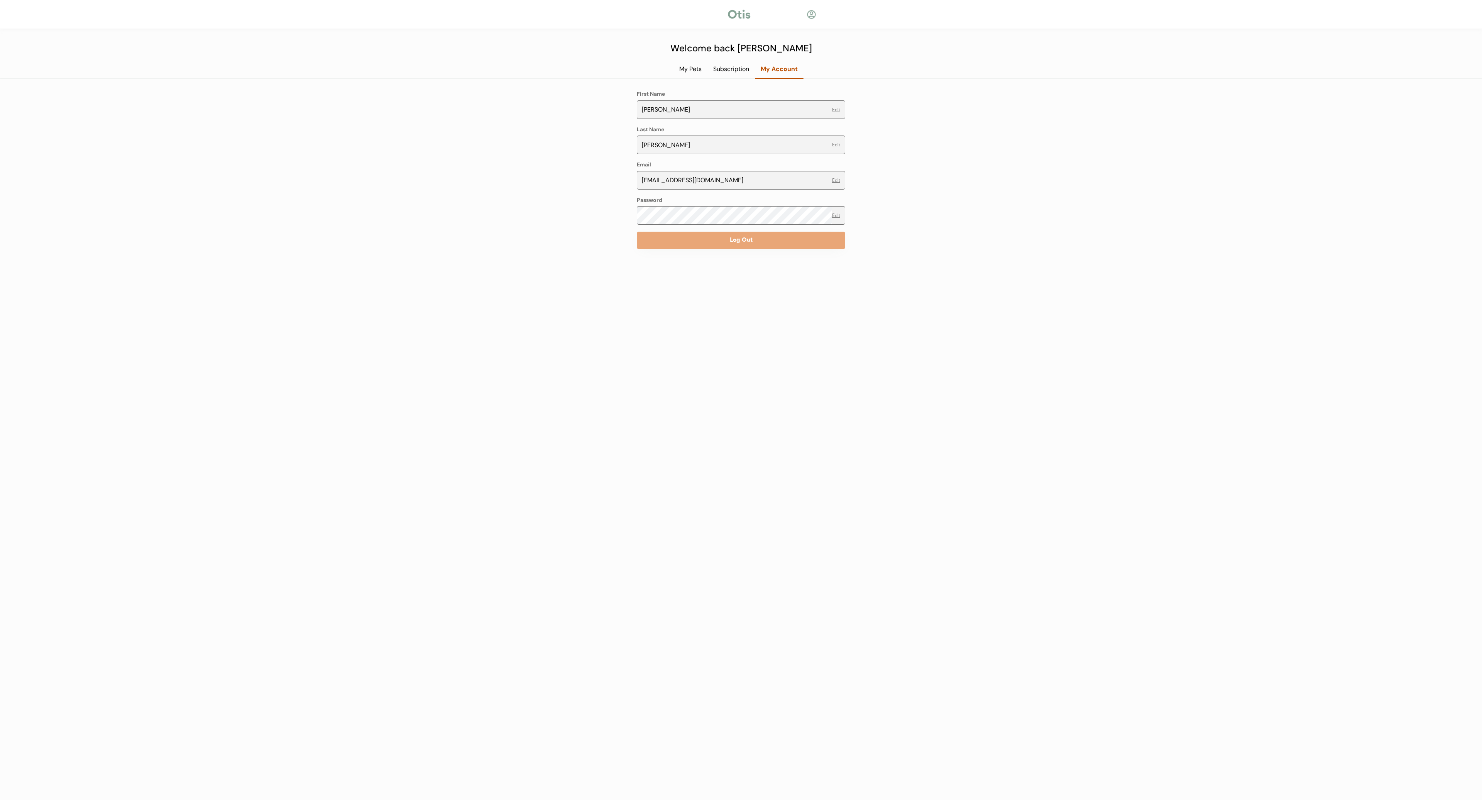
click at [735, 66] on div "Subscription" at bounding box center [731, 69] width 47 height 8
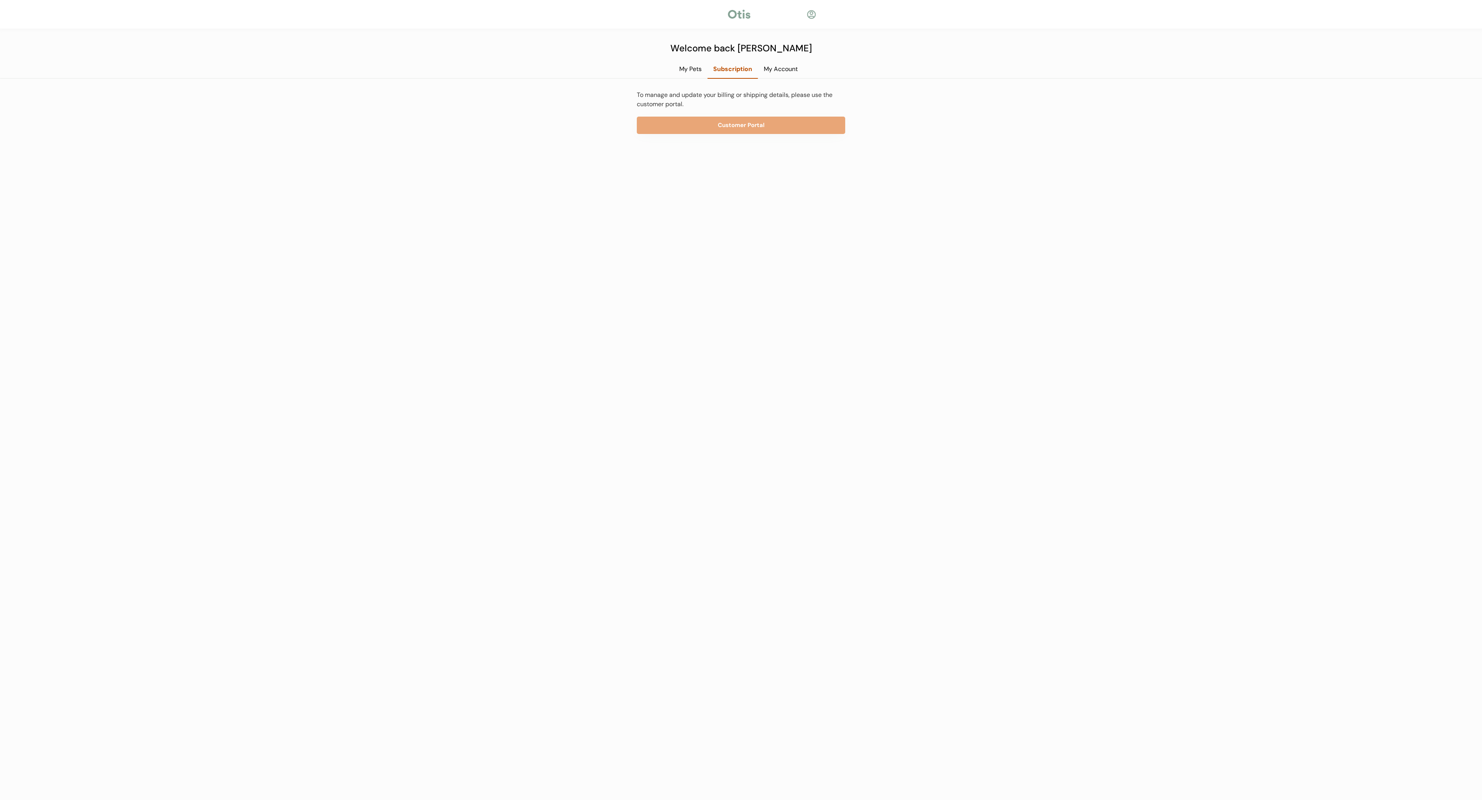
click at [694, 67] on div "My Pets" at bounding box center [691, 69] width 34 height 8
